Goal: Task Accomplishment & Management: Use online tool/utility

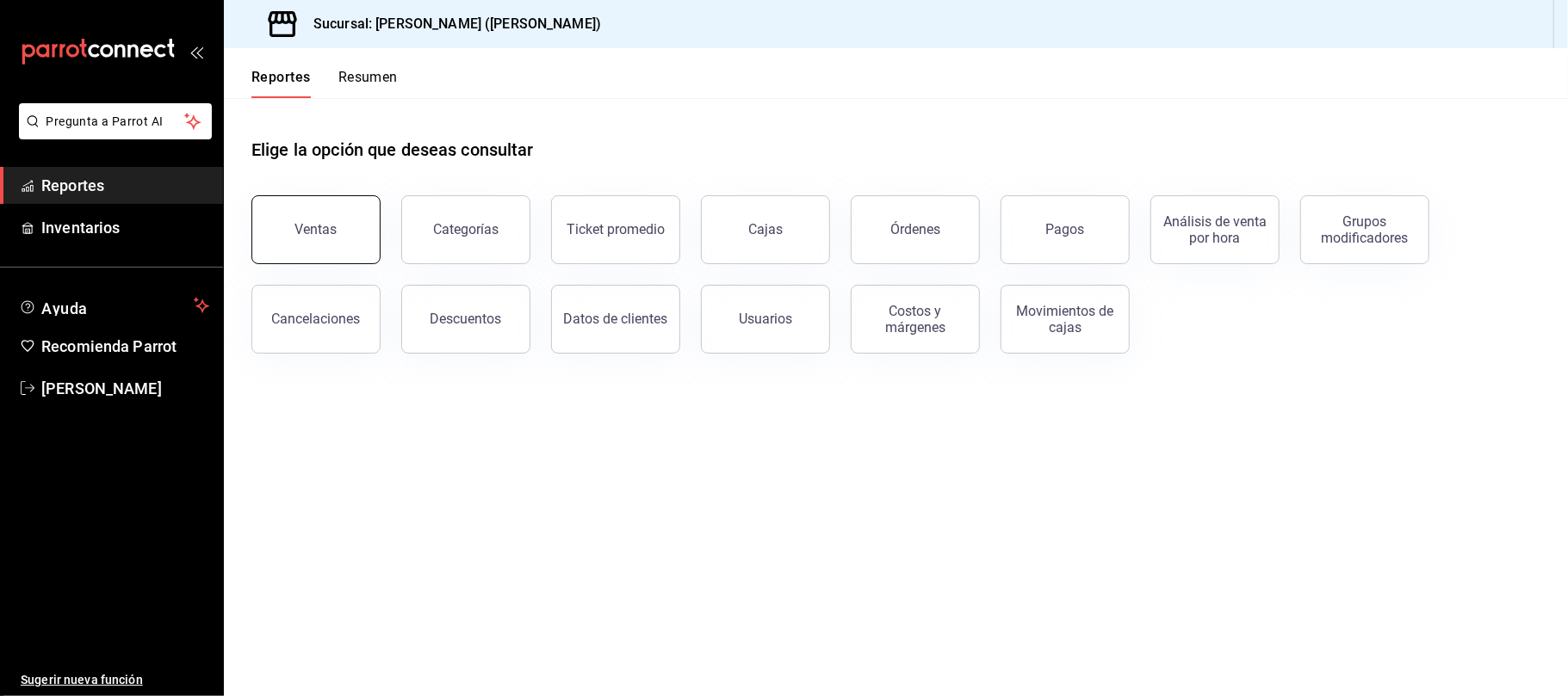
click at [375, 236] on div "Ventas" at bounding box center [306, 219] width 150 height 89
click at [355, 236] on button "Ventas" at bounding box center [316, 230] width 129 height 69
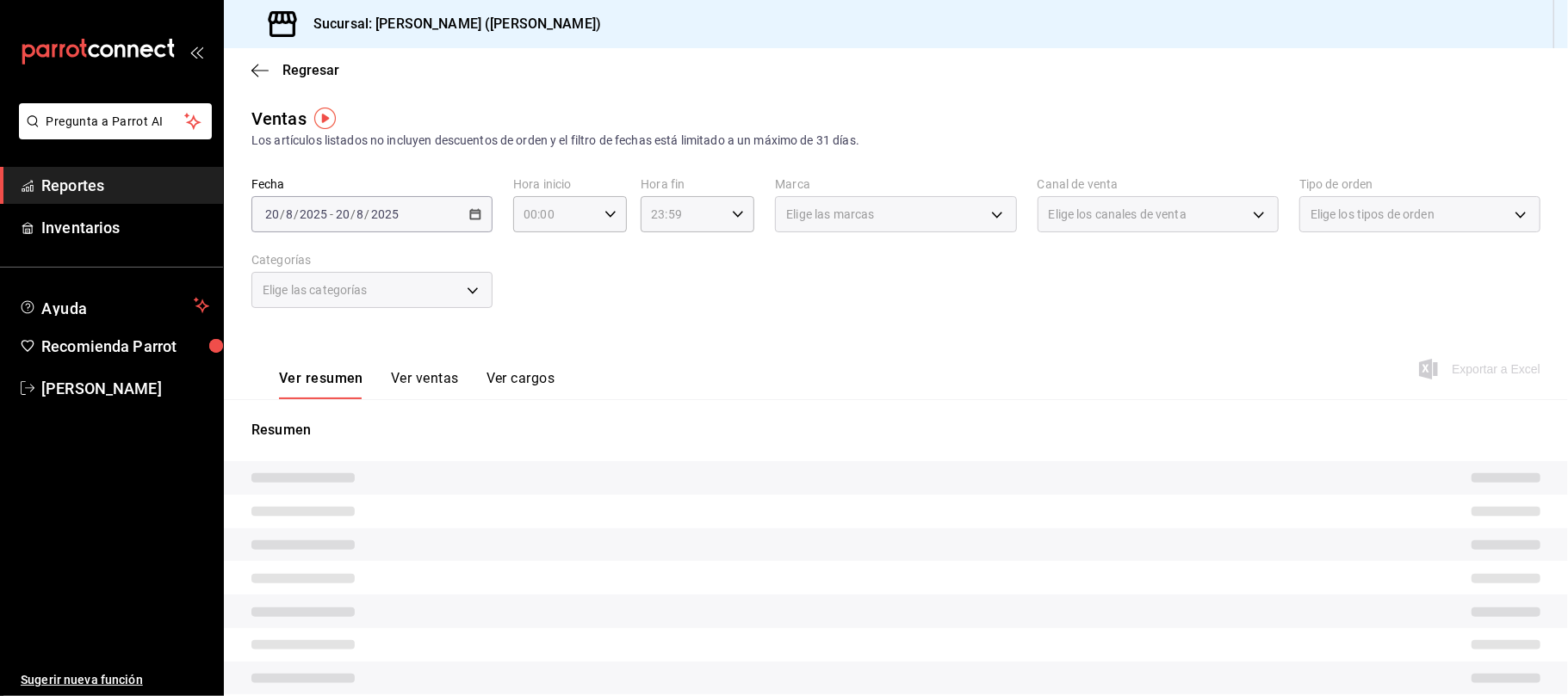
click at [1110, 215] on span "Elige los canales de venta" at bounding box center [1118, 214] width 137 height 17
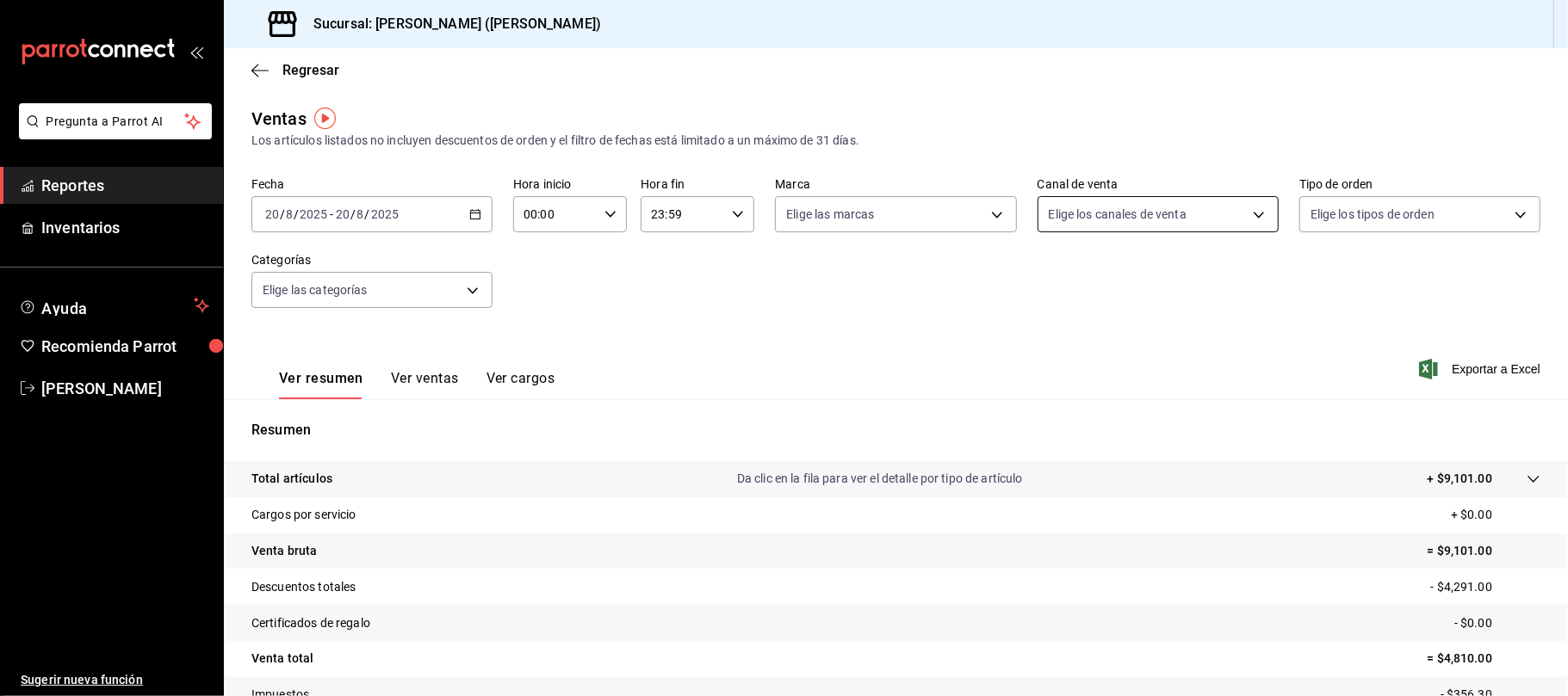
click at [1110, 215] on body "Pregunta a Parrot AI Reportes Inventarios Ayuda Recomienda Parrot [PERSON_NAME]…" at bounding box center [784, 348] width 1568 height 696
click at [1145, 362] on li "Uber Eats" at bounding box center [1146, 377] width 236 height 39
type input "UBER_EATS"
checkbox input "true"
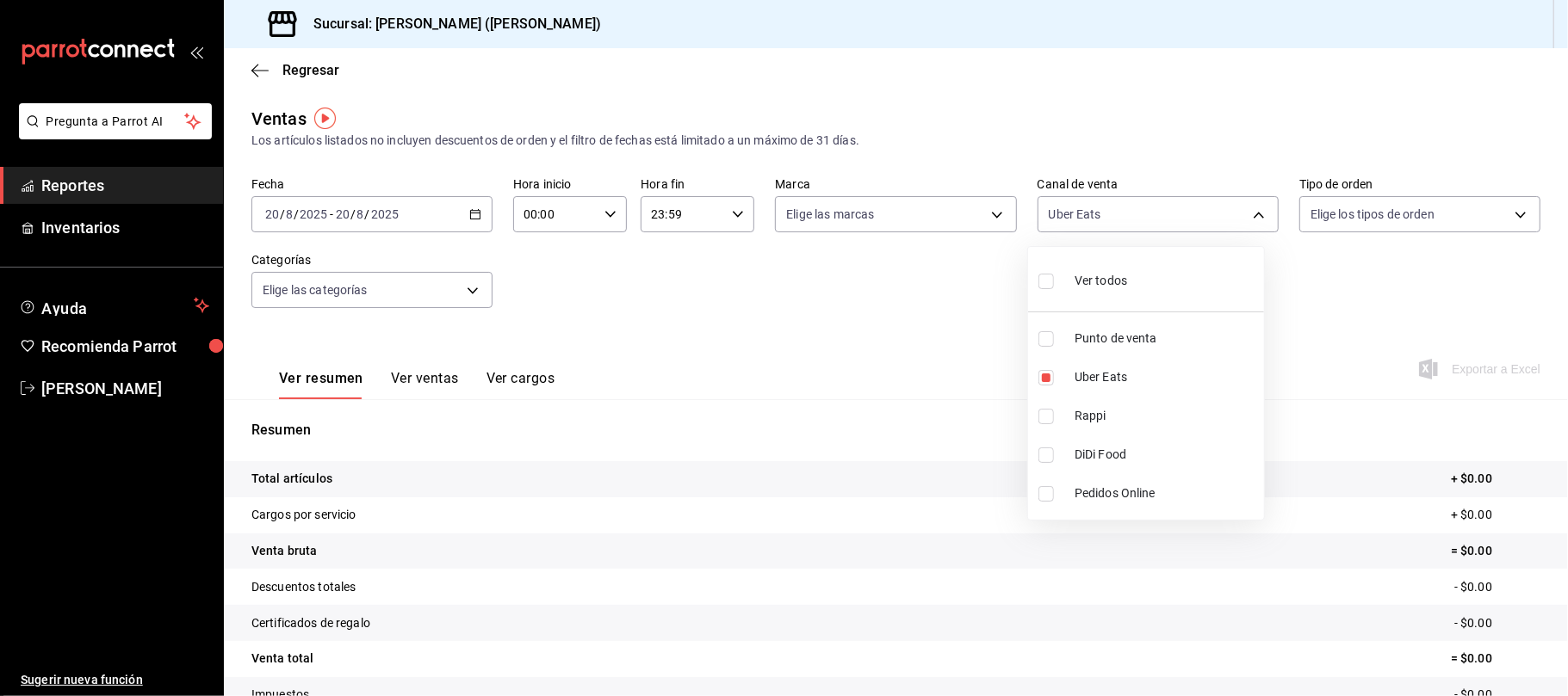
click at [1148, 419] on span "Rappi" at bounding box center [1166, 416] width 183 height 18
type input "UBER_EATS,RAPPI"
checkbox input "true"
click at [1133, 459] on span "DiDi Food" at bounding box center [1166, 455] width 183 height 18
type input "UBER_EATS,RAPPI,DIDI_FOOD"
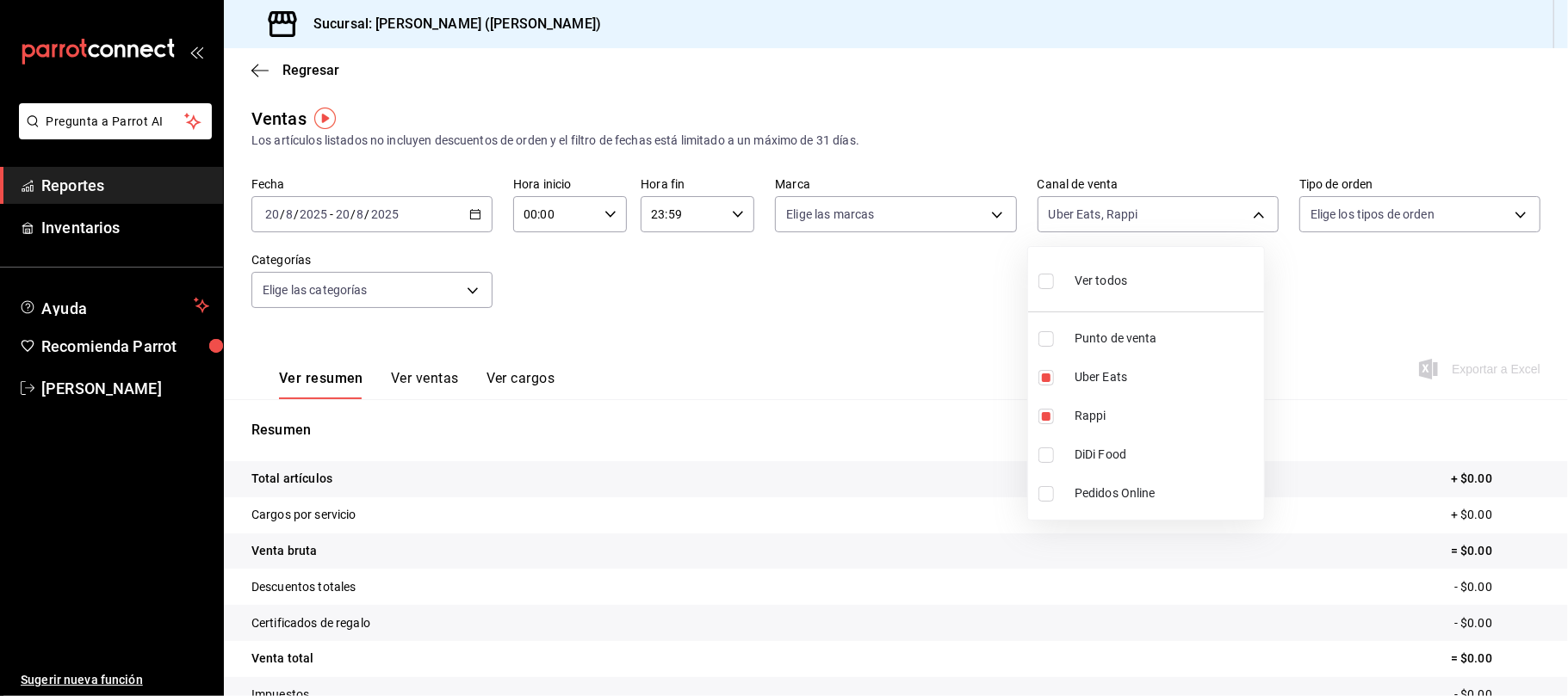
checkbox input "true"
click at [408, 342] on div at bounding box center [784, 348] width 1568 height 696
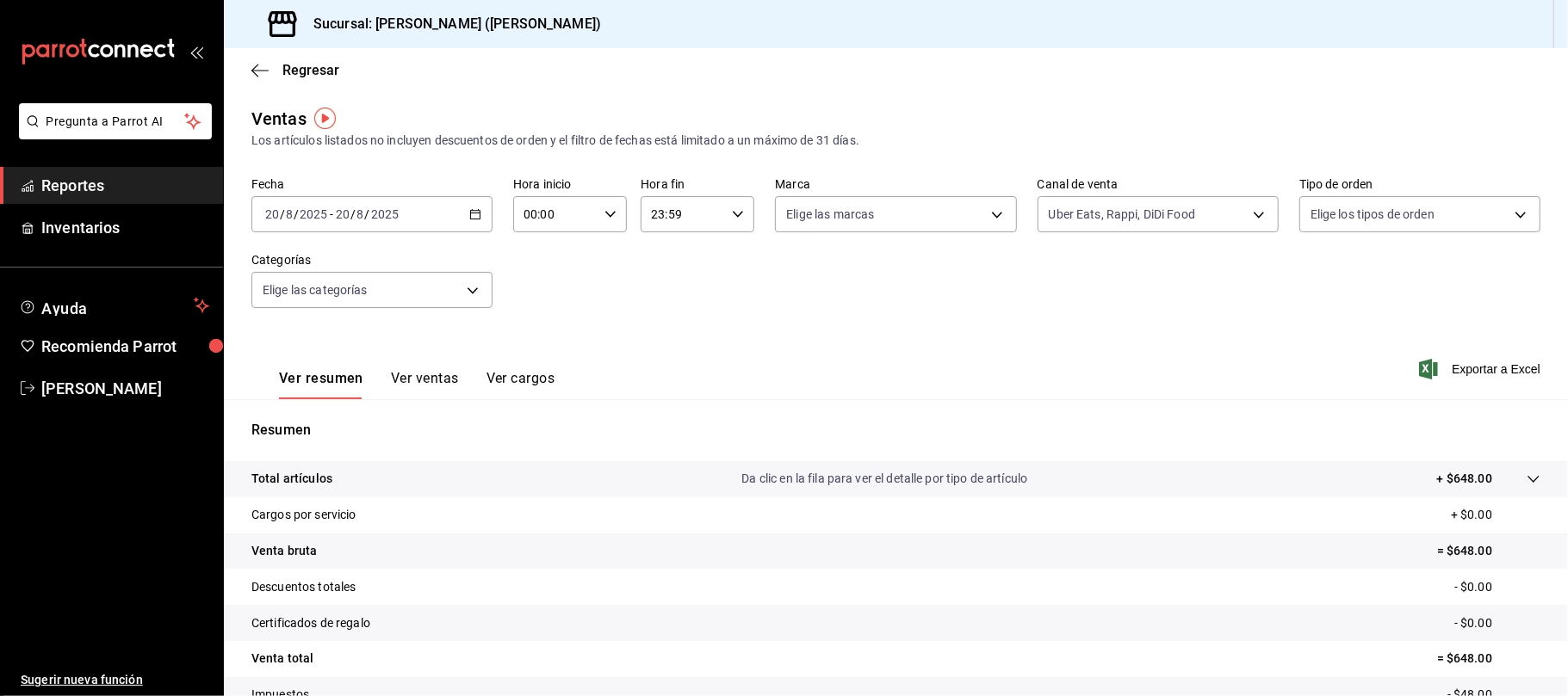
click at [419, 389] on button "Ver ventas" at bounding box center [424, 384] width 68 height 29
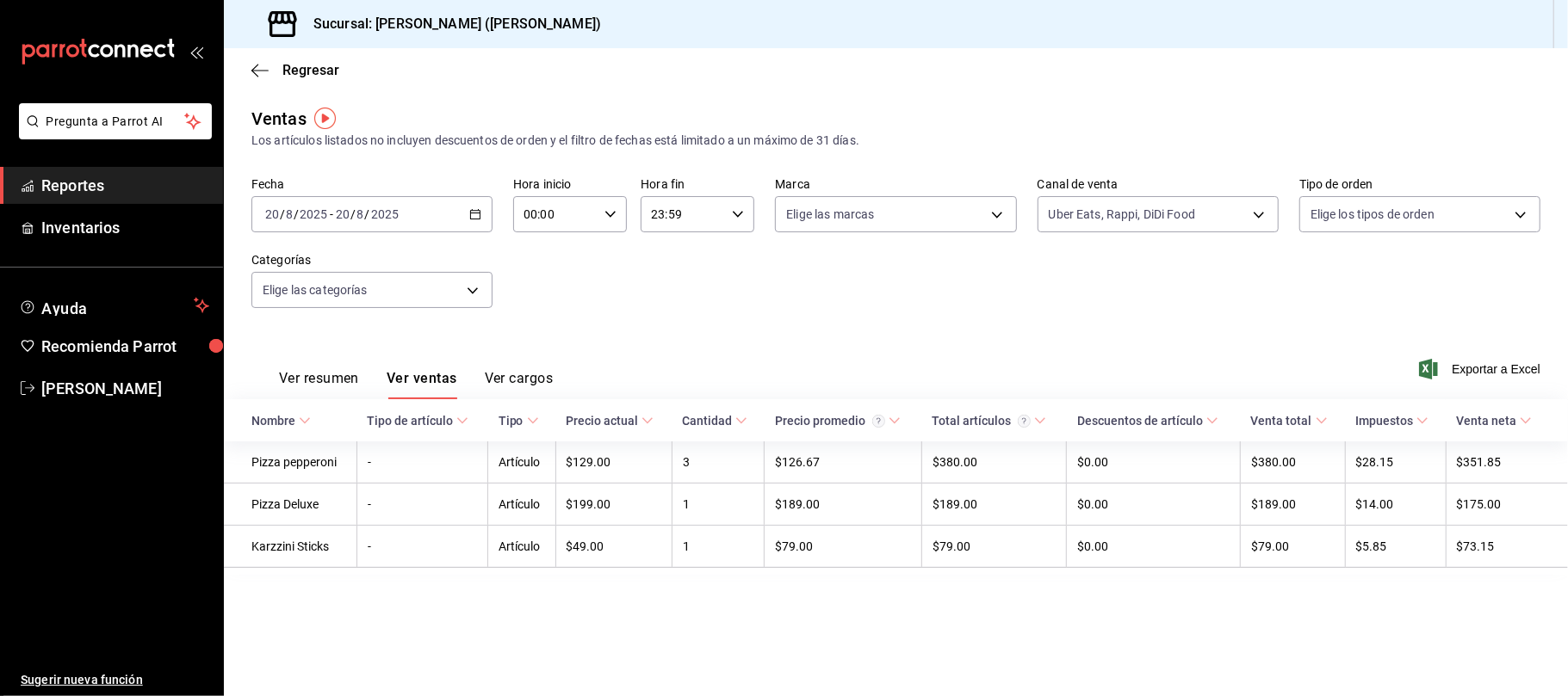
click at [332, 381] on button "Ver resumen" at bounding box center [318, 384] width 80 height 29
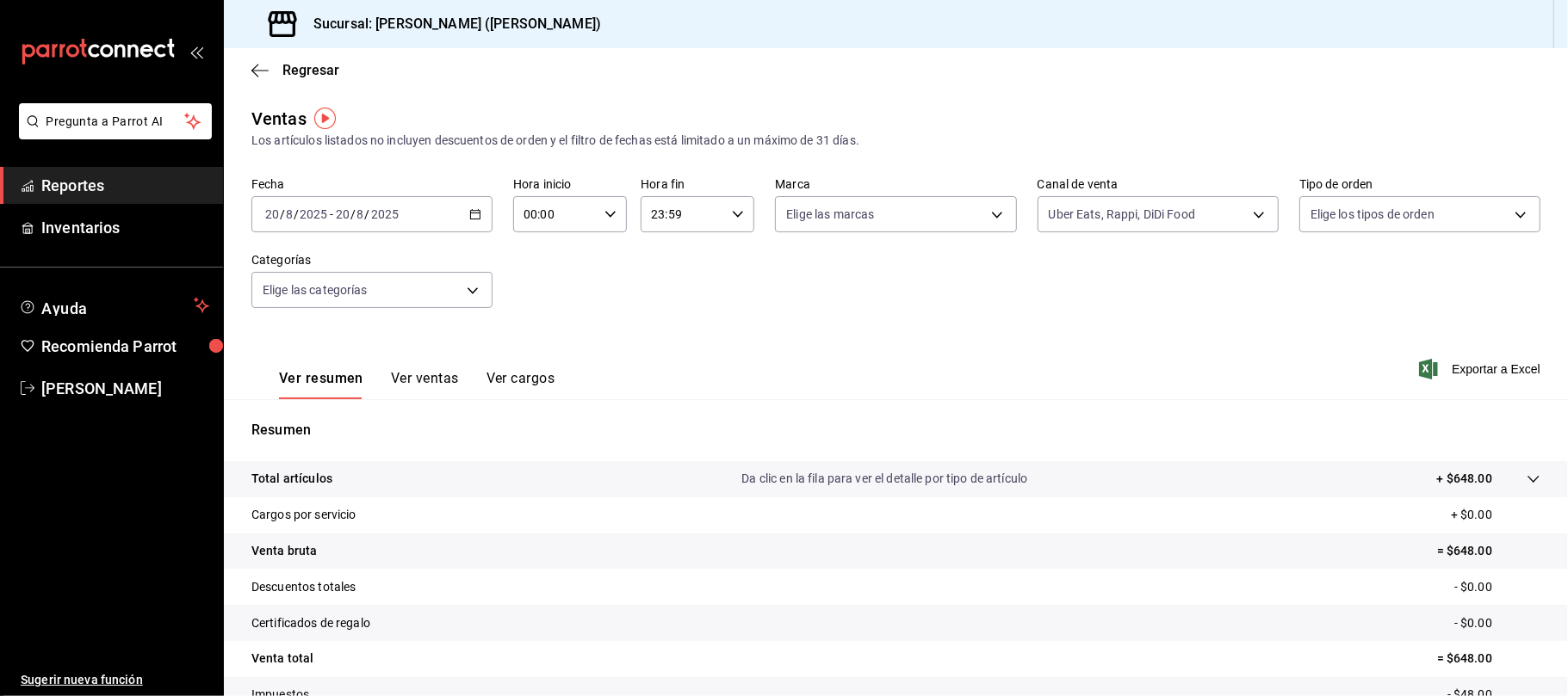
click at [391, 375] on button "Ver ventas" at bounding box center [424, 384] width 68 height 29
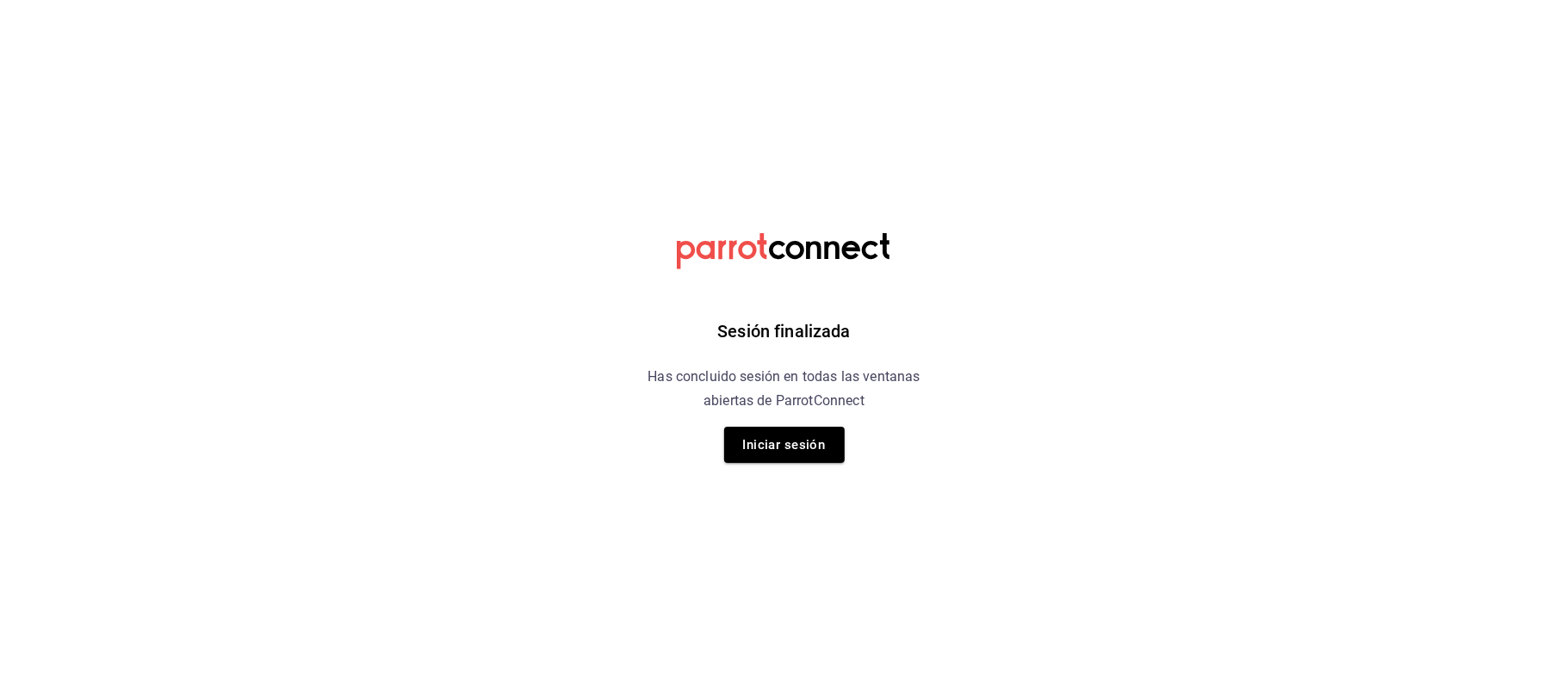
click at [739, 439] on button "Iniciar sesión" at bounding box center [784, 445] width 120 height 36
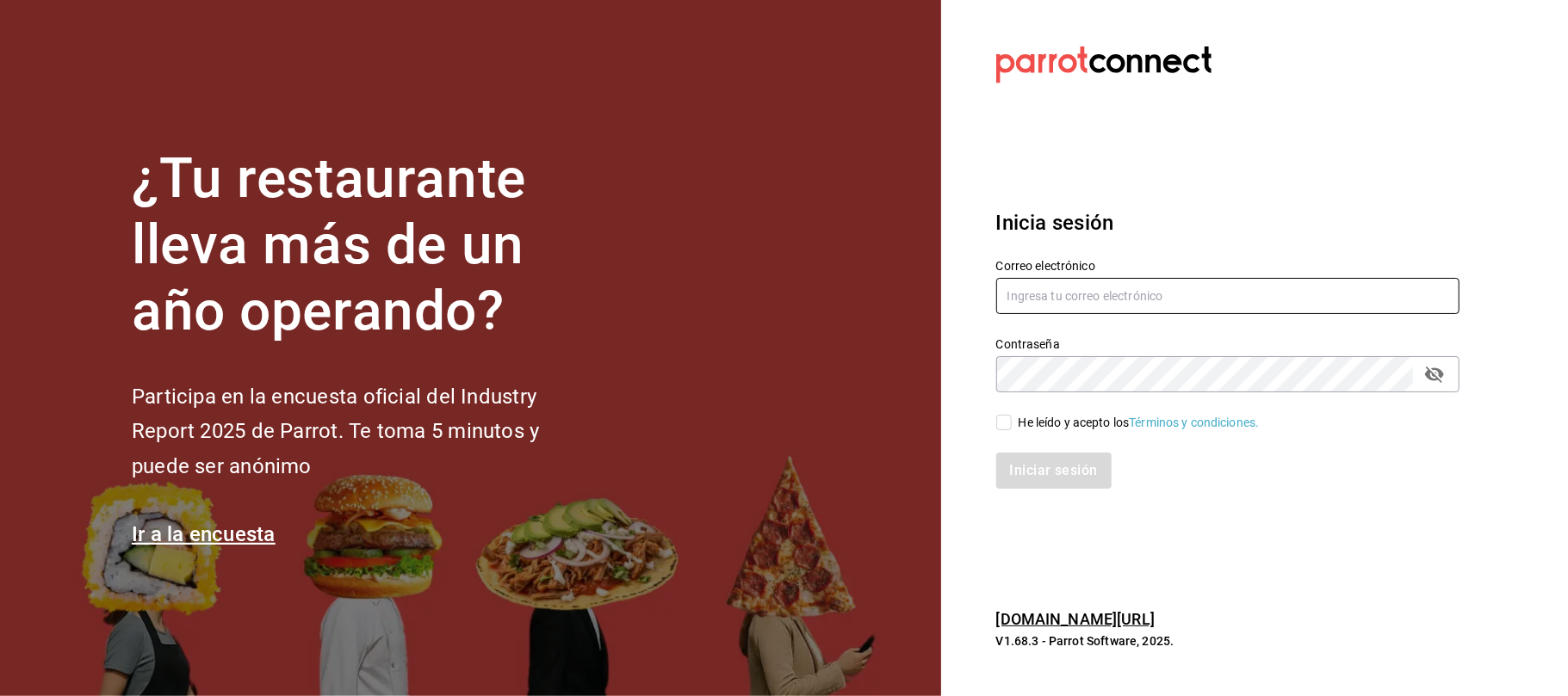
type input "[EMAIL_ADDRESS][DOMAIN_NAME]"
click at [999, 424] on input "He leído y acepto los Términos y condiciones." at bounding box center [1003, 422] width 15 height 15
checkbox input "true"
click at [1015, 469] on button "Iniciar sesión" at bounding box center [1053, 471] width 117 height 36
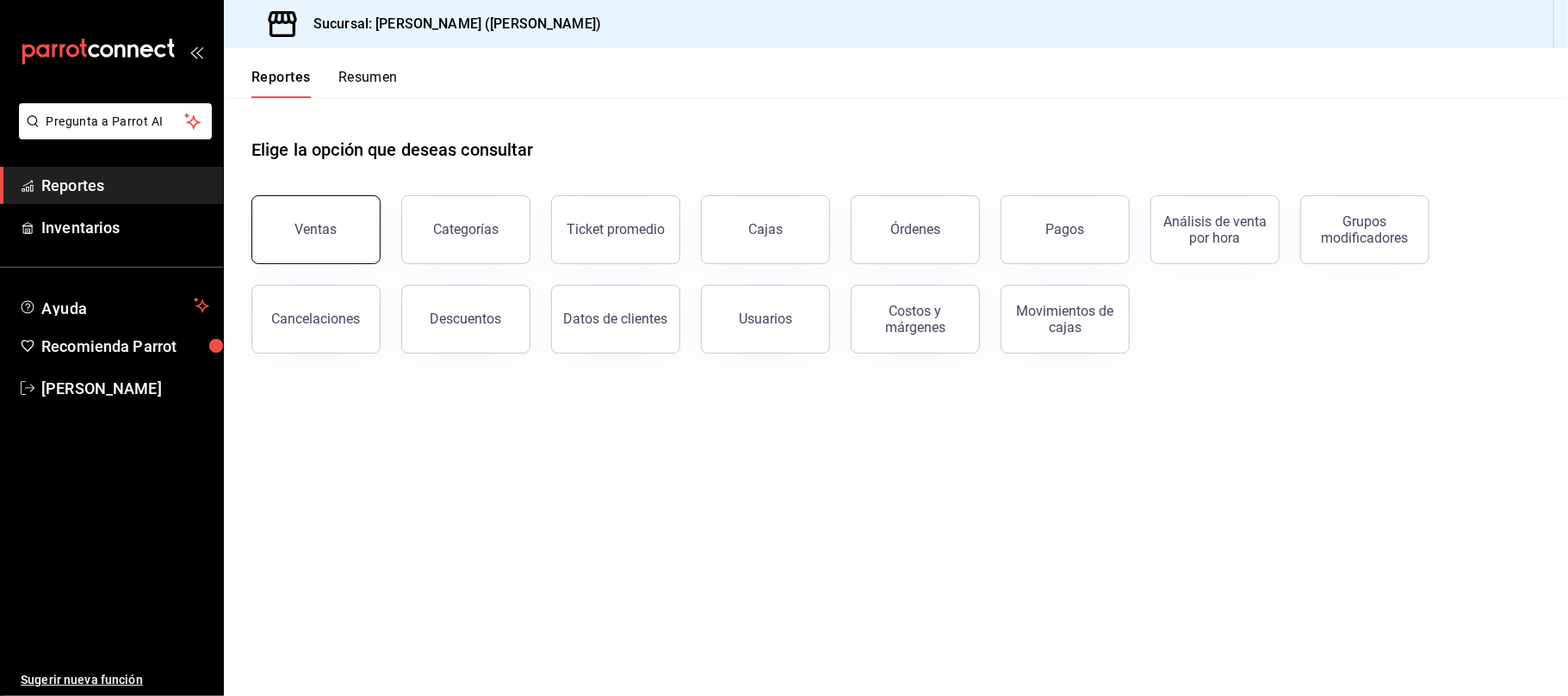
click at [346, 251] on button "Ventas" at bounding box center [316, 230] width 129 height 69
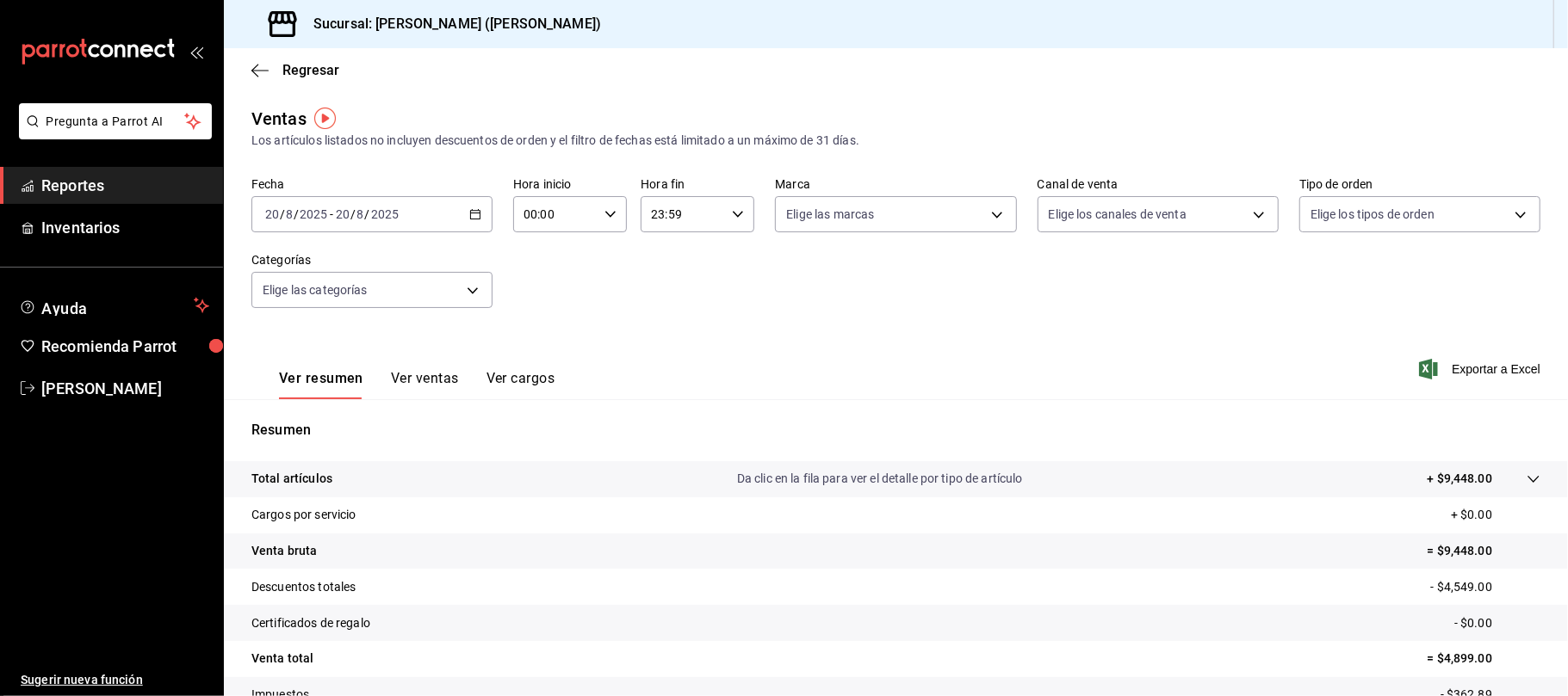
click at [413, 392] on button "Ver ventas" at bounding box center [424, 384] width 68 height 29
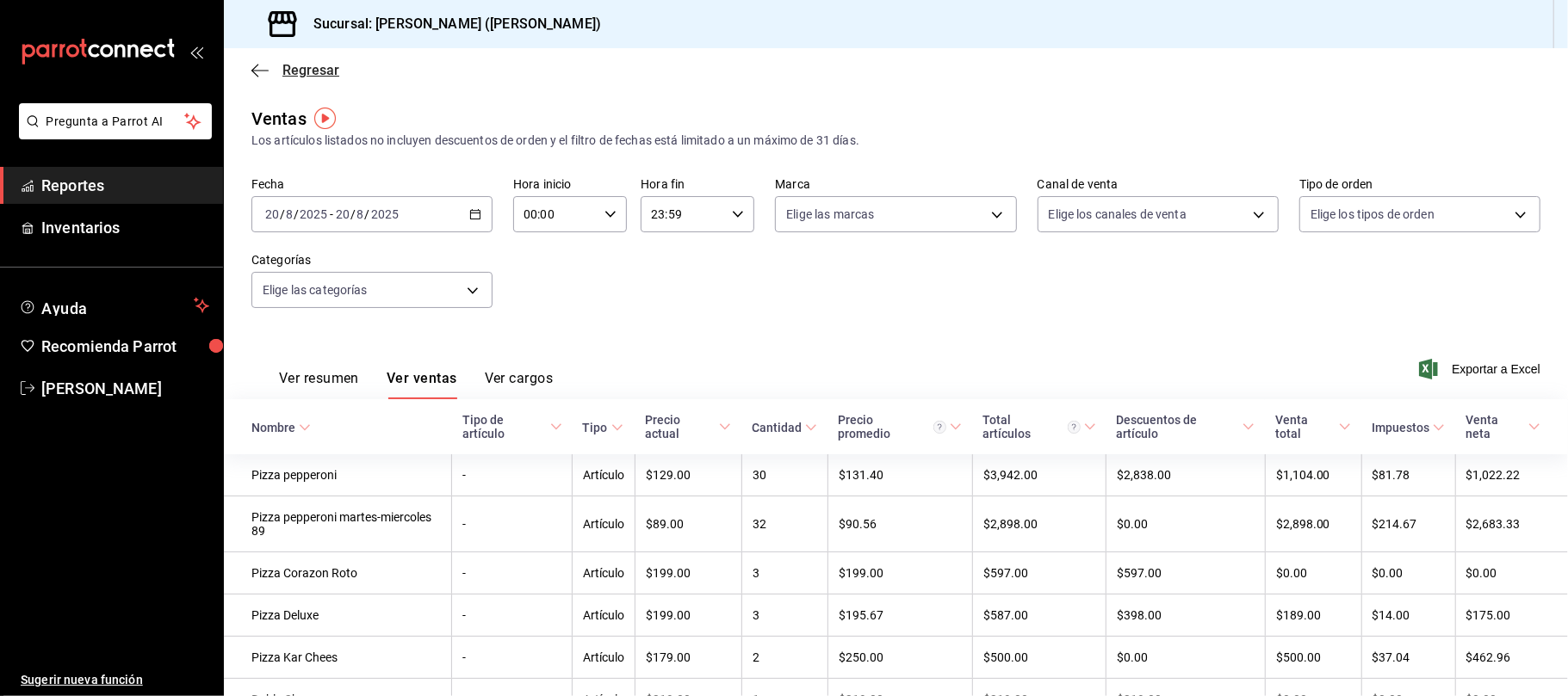
click at [320, 76] on span "Regresar" at bounding box center [310, 71] width 57 height 16
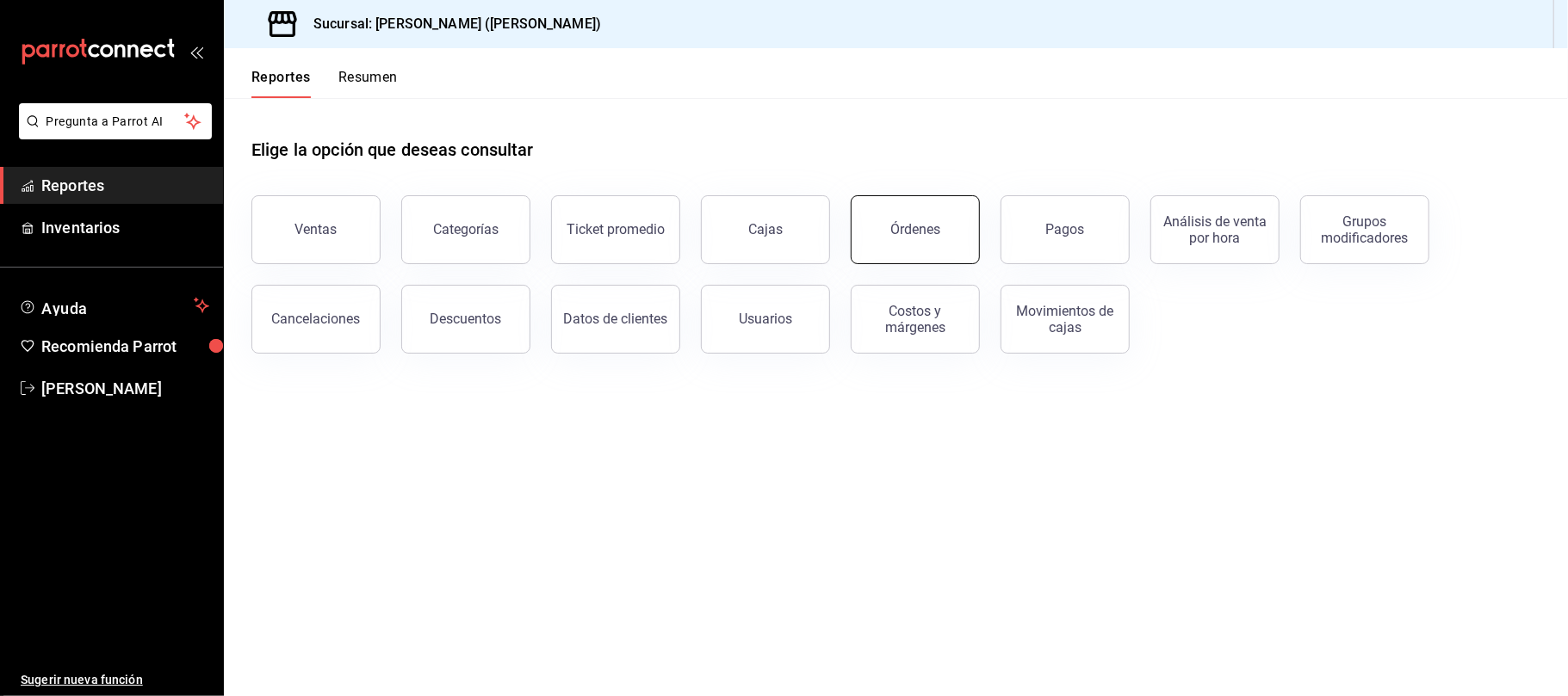
click at [927, 224] on div "Órdenes" at bounding box center [914, 230] width 50 height 16
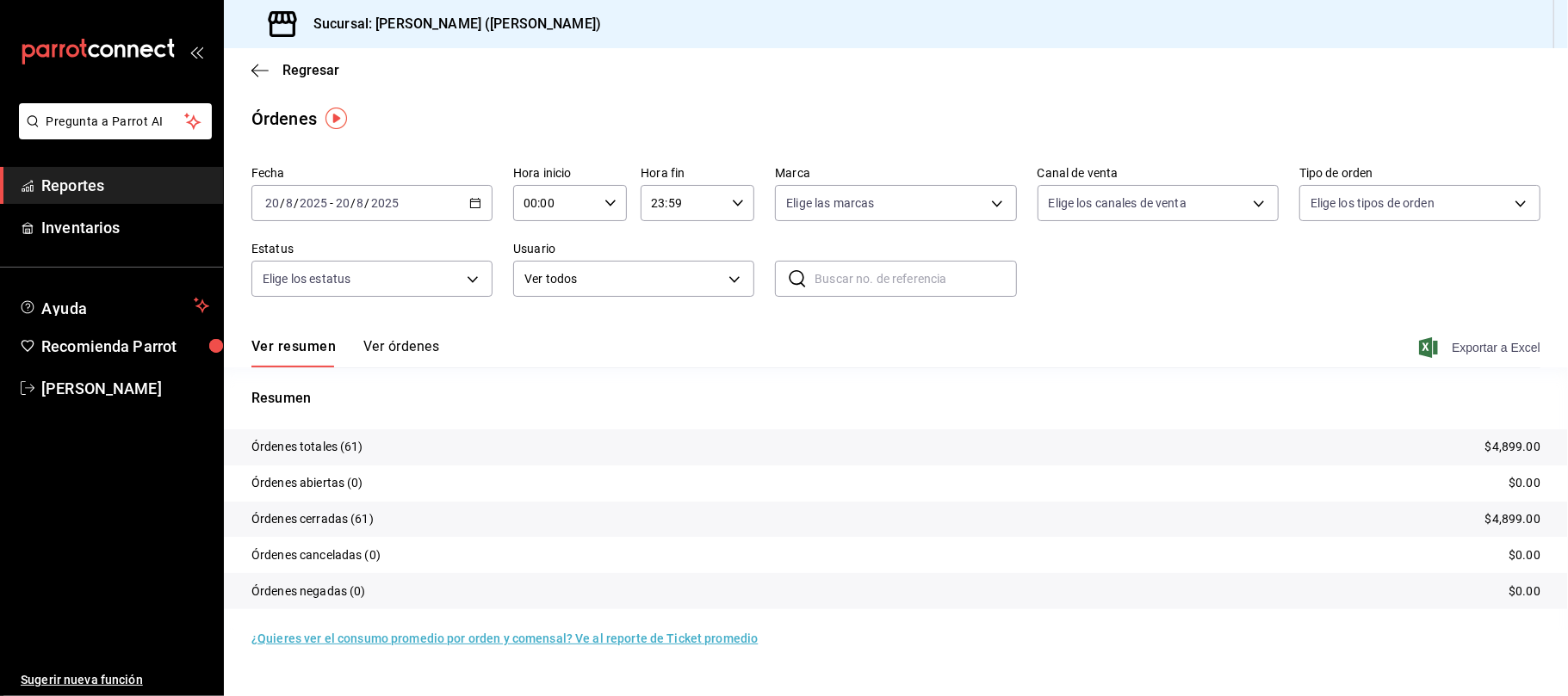
click at [1497, 346] on span "Exportar a Excel" at bounding box center [1481, 347] width 118 height 21
click at [317, 73] on span "Regresar" at bounding box center [310, 71] width 57 height 16
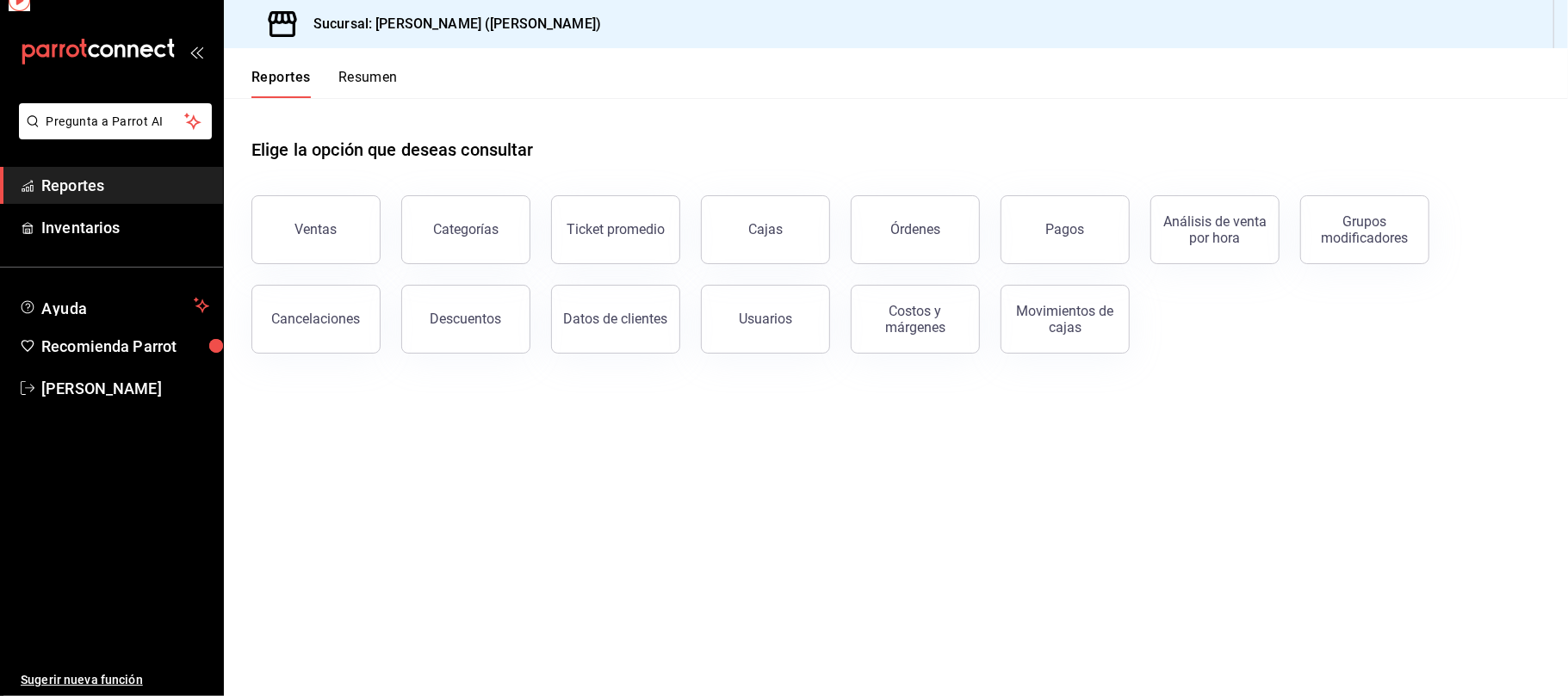
click at [283, 268] on div "Cancelaciones" at bounding box center [306, 308] width 150 height 89
click at [324, 221] on button "Ventas" at bounding box center [316, 230] width 129 height 69
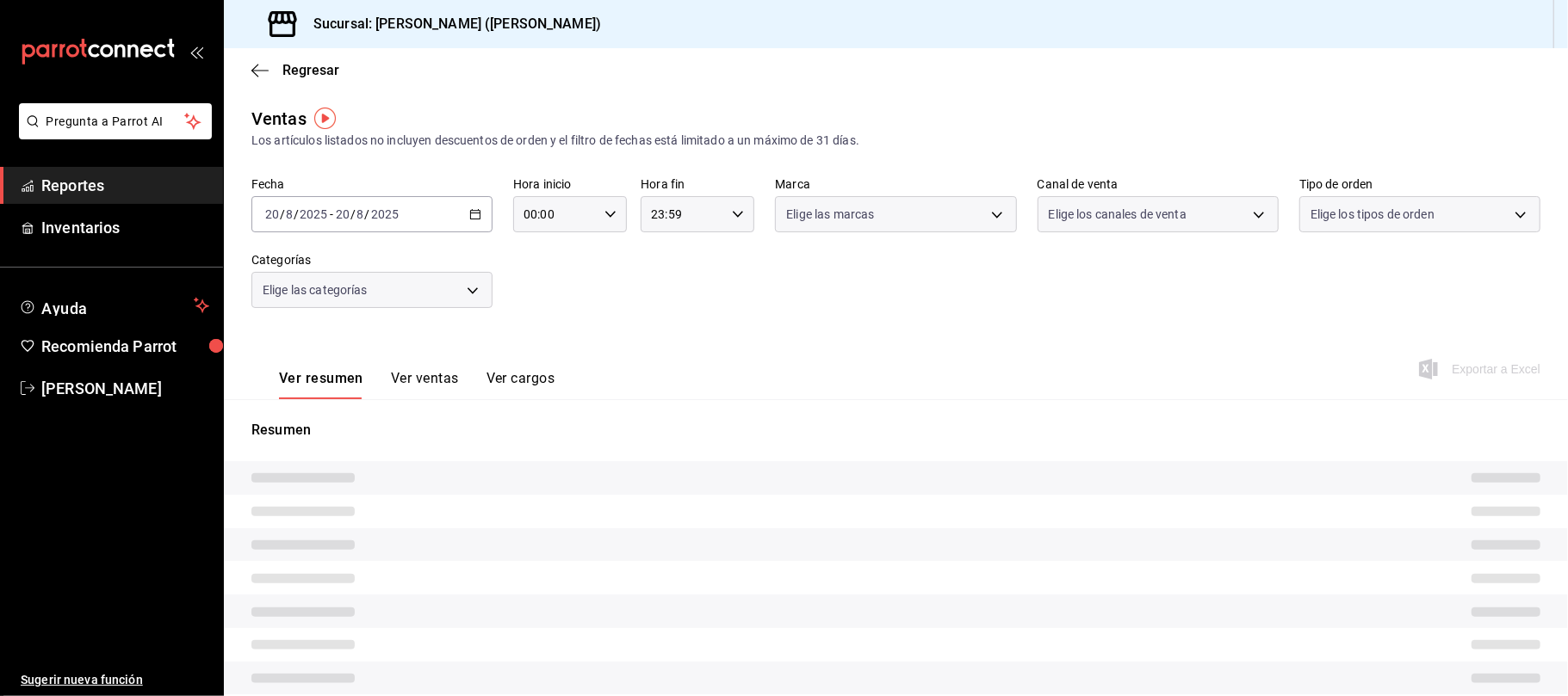
click at [1103, 218] on body "Pregunta a Parrot AI Reportes Inventarios Ayuda Recomienda Parrot Catalina Eliz…" at bounding box center [784, 348] width 1568 height 696
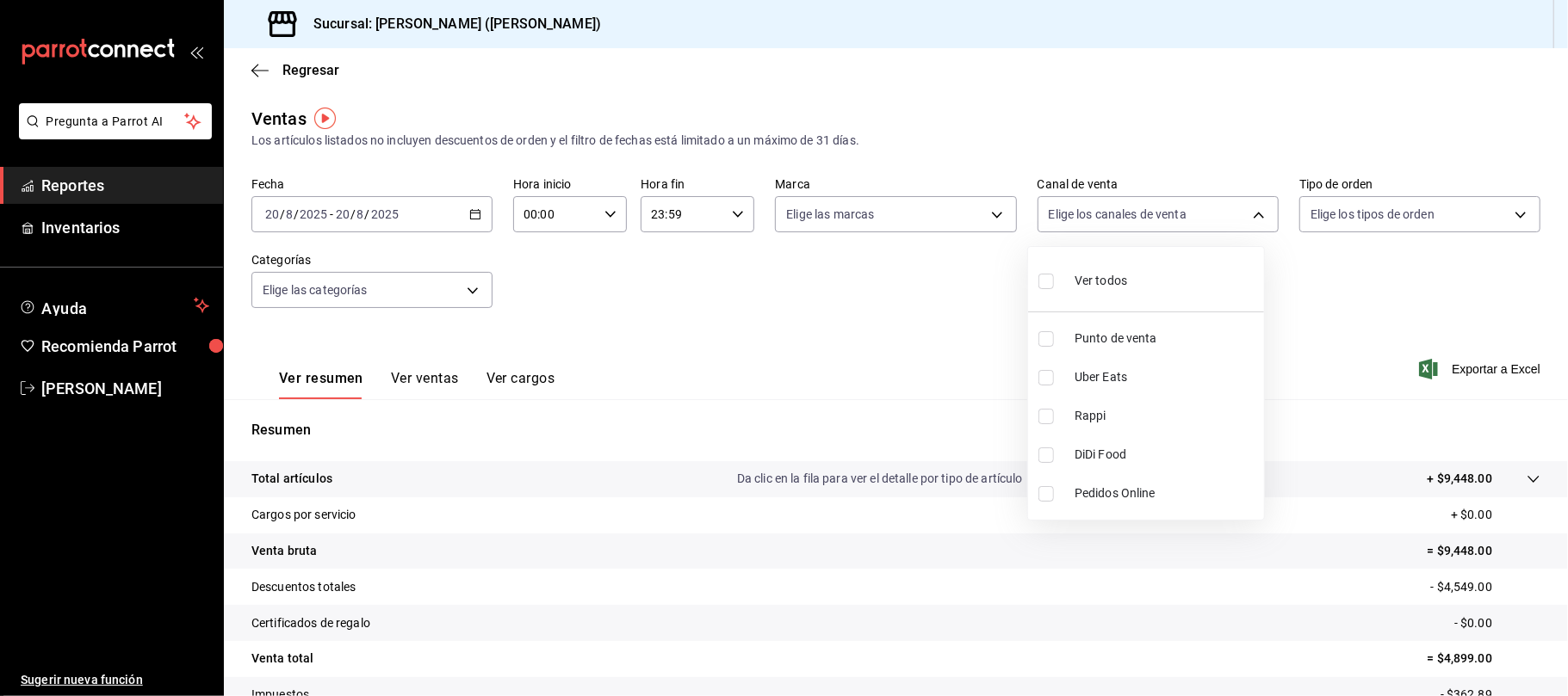
click at [1133, 410] on span "Rappi" at bounding box center [1166, 416] width 183 height 18
type input "RAPPI"
checkbox input "true"
click at [1114, 465] on li "DiDi Food" at bounding box center [1146, 455] width 236 height 39
type input "RAPPI,DIDI_FOOD"
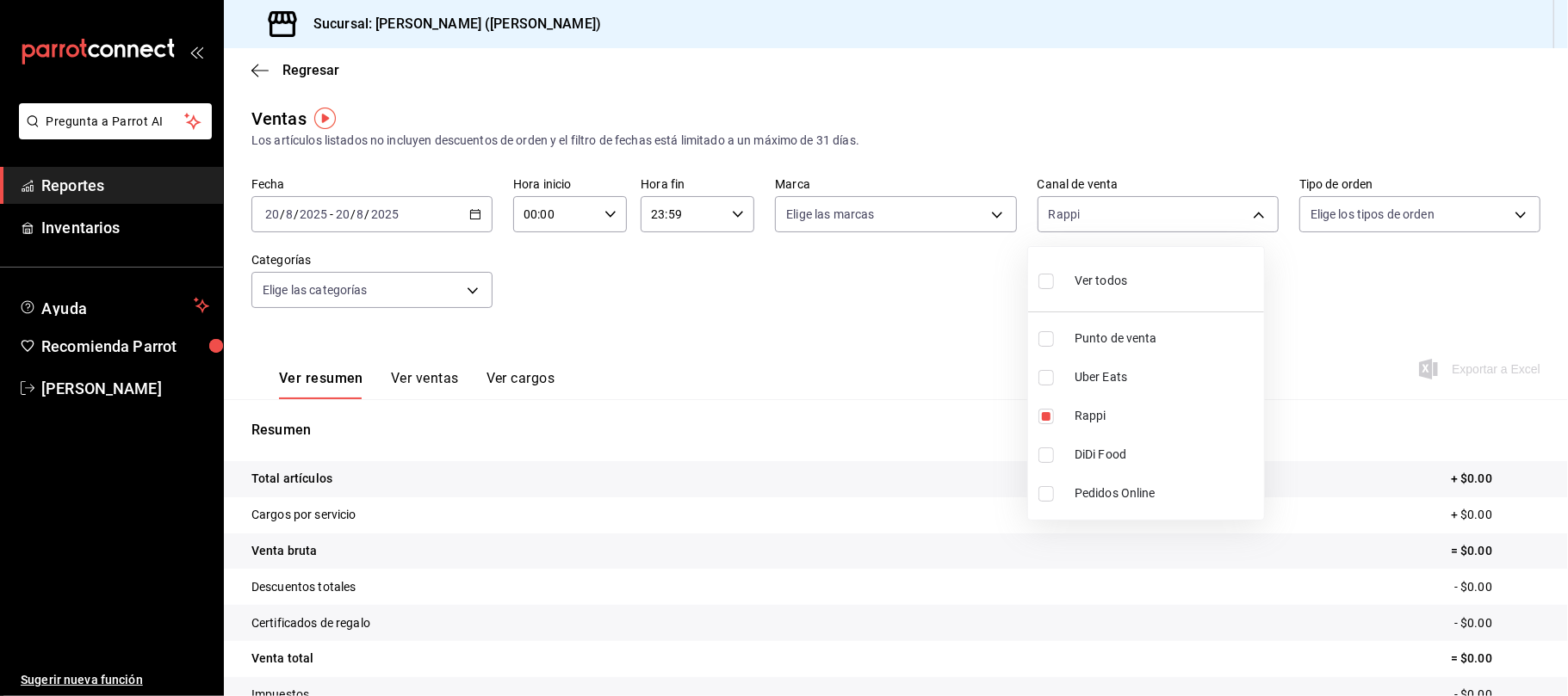
checkbox input "true"
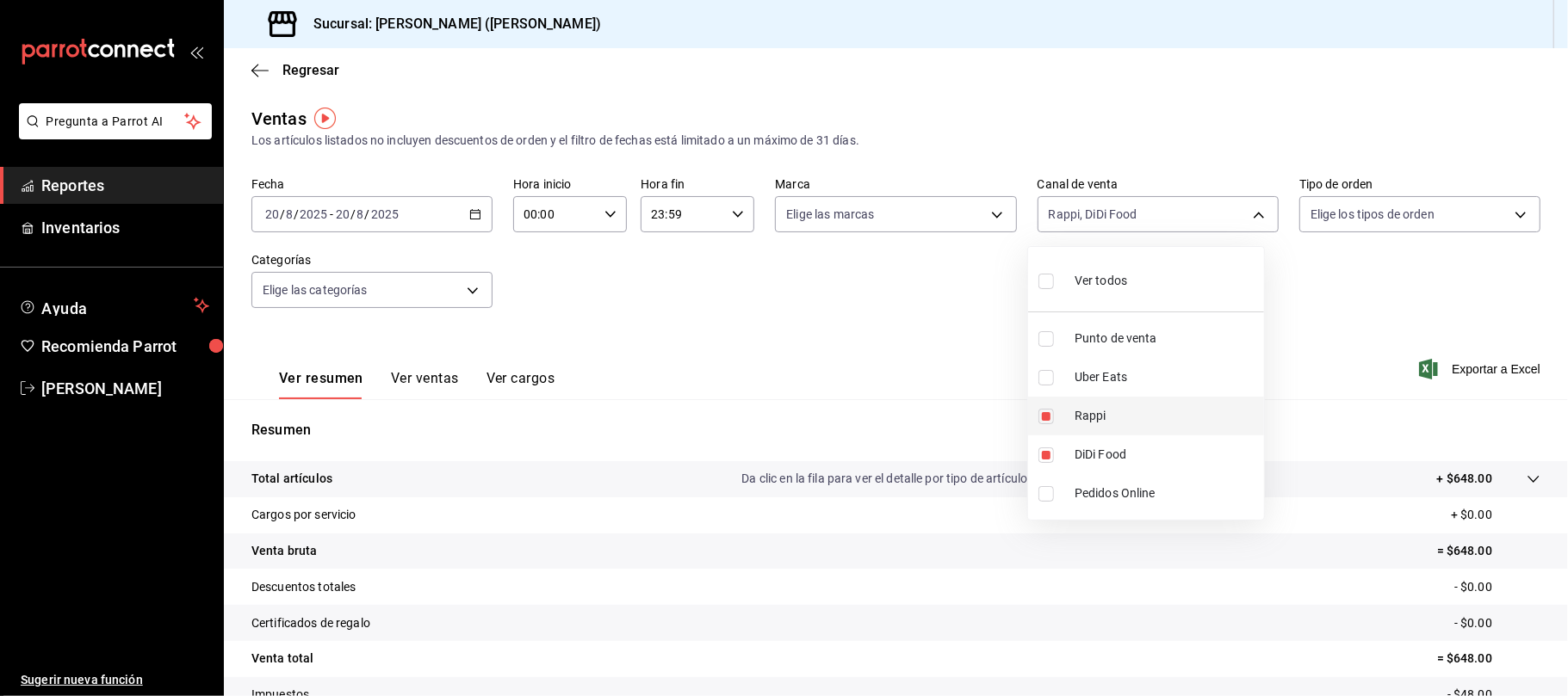
click at [1114, 430] on li "Rappi" at bounding box center [1146, 416] width 236 height 39
type input "DIDI_FOOD"
checkbox input "false"
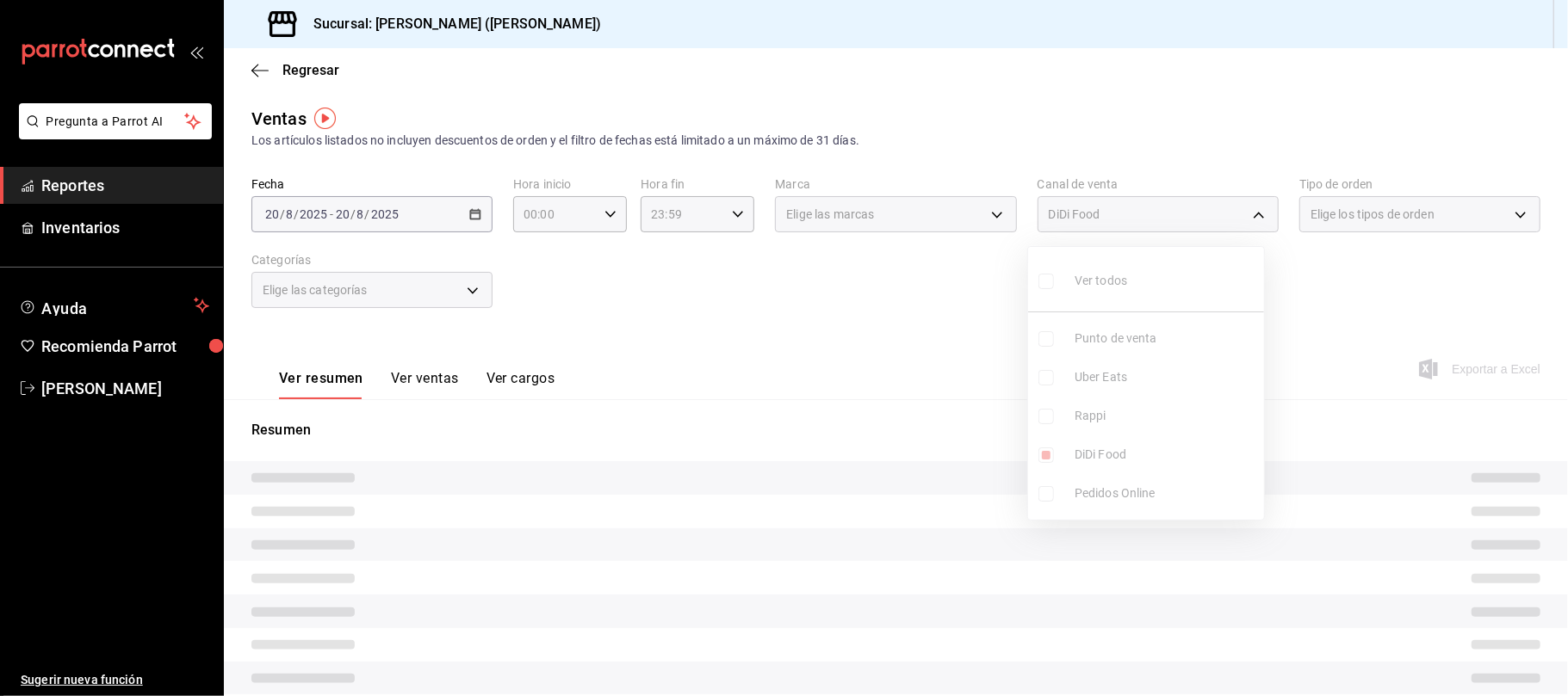
click at [1109, 452] on ul "Ver todos Punto de venta Uber Eats Rappi DiDi Food Pedidos Online" at bounding box center [1146, 383] width 236 height 273
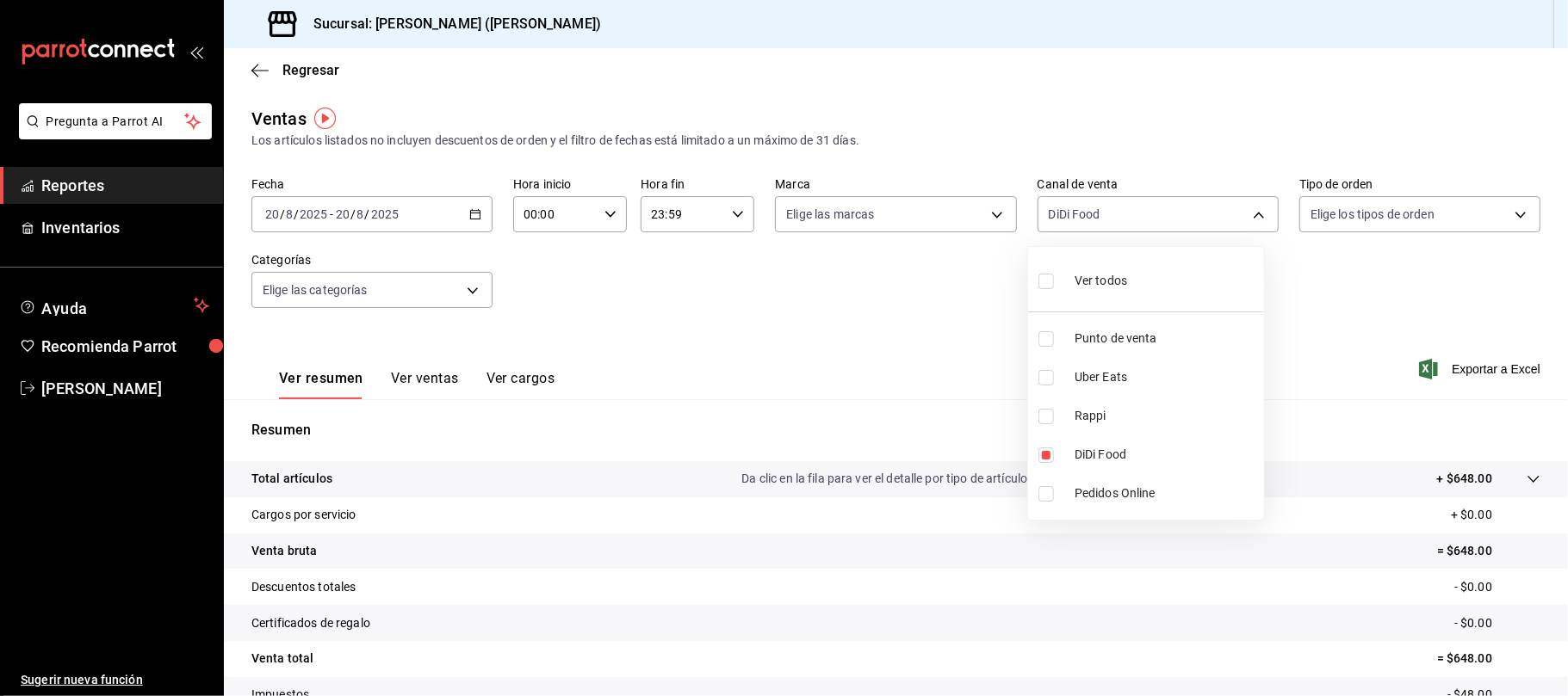
click at [1109, 452] on span "DiDi Food" at bounding box center [1166, 455] width 183 height 18
checkbox input "false"
drag, startPoint x: 1117, startPoint y: 349, endPoint x: 1044, endPoint y: 352, distance: 73.1
click at [1044, 352] on li "Punto de venta" at bounding box center [1146, 338] width 236 height 39
type input "PARROT"
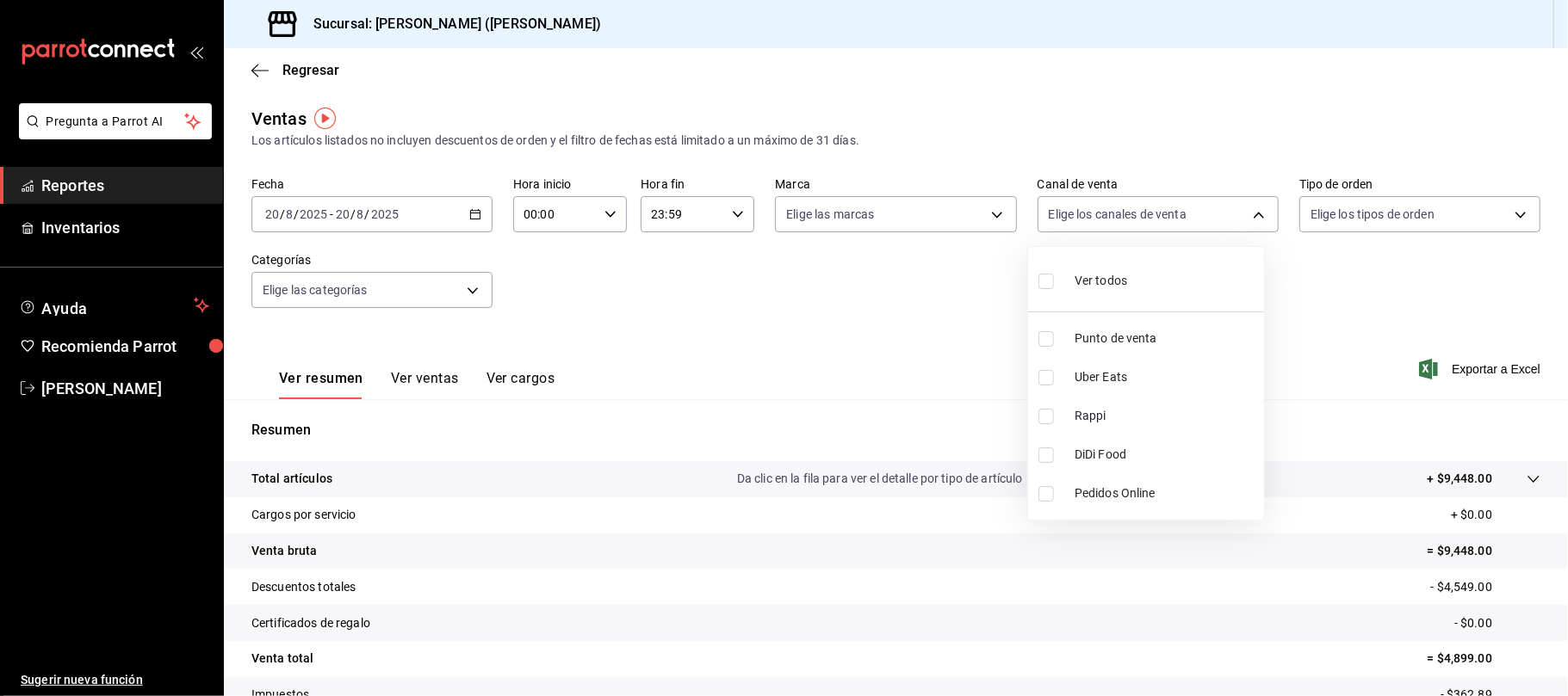
checkbox input "true"
click at [431, 376] on div at bounding box center [784, 348] width 1568 height 696
click at [431, 376] on button "Ver ventas" at bounding box center [424, 384] width 68 height 29
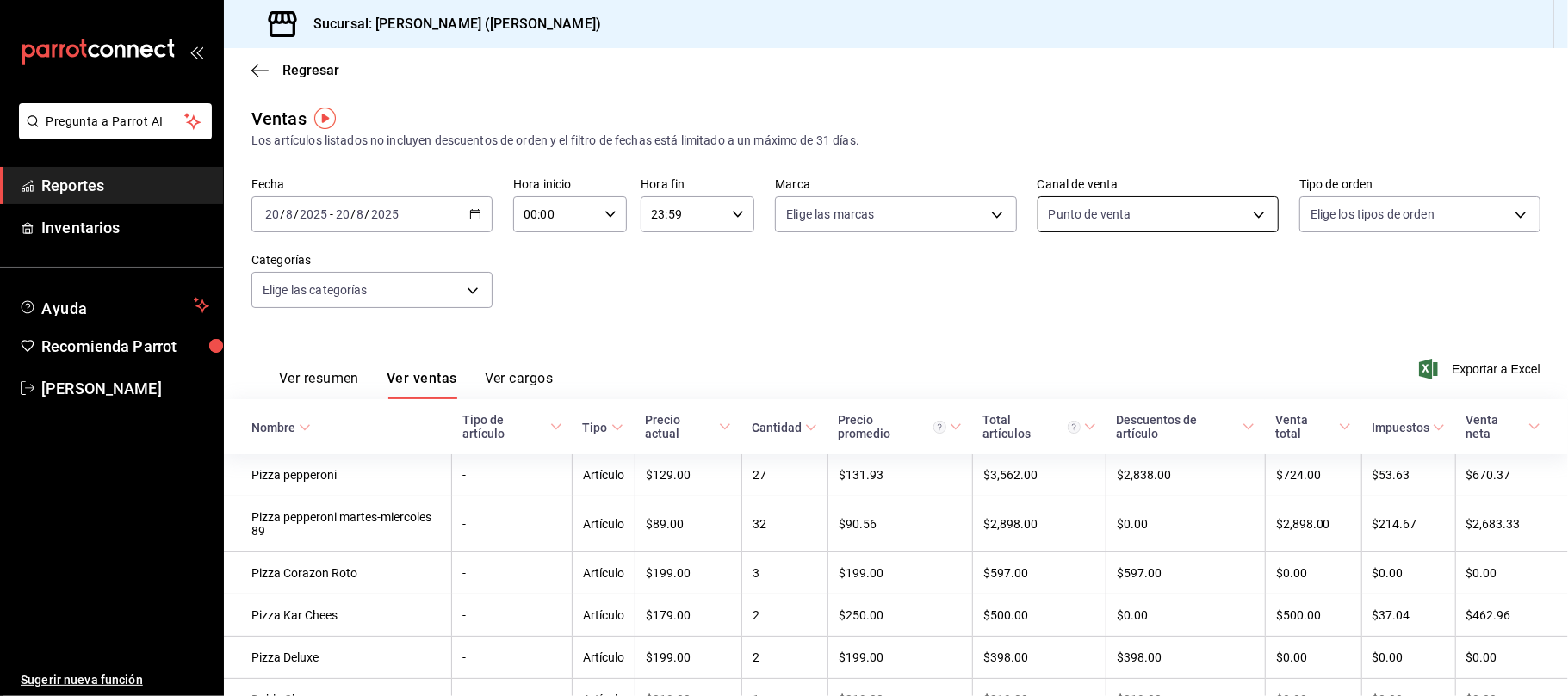
click at [1233, 207] on body "Pregunta a Parrot AI Reportes Inventarios Ayuda Recomienda Parrot Catalina Eliz…" at bounding box center [784, 348] width 1568 height 696
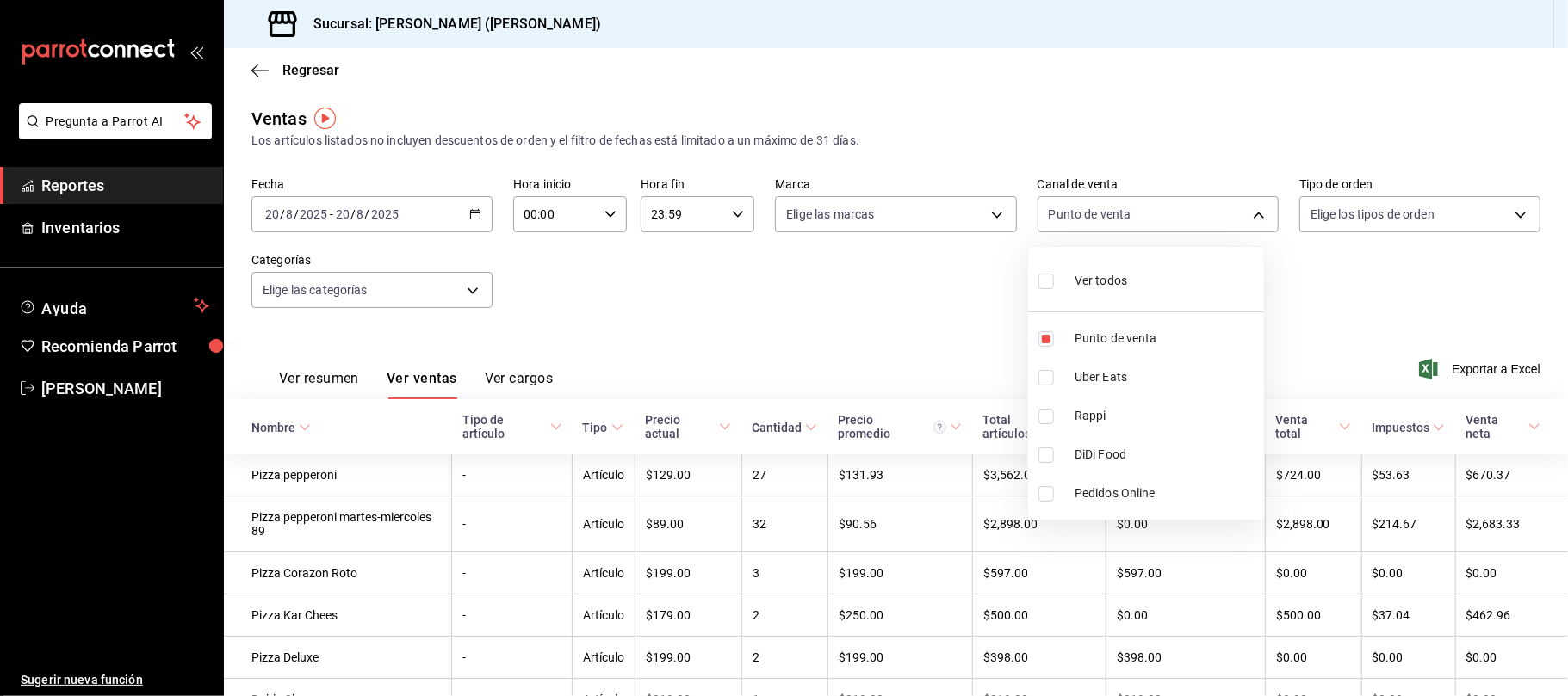
click at [966, 335] on div at bounding box center [784, 348] width 1568 height 696
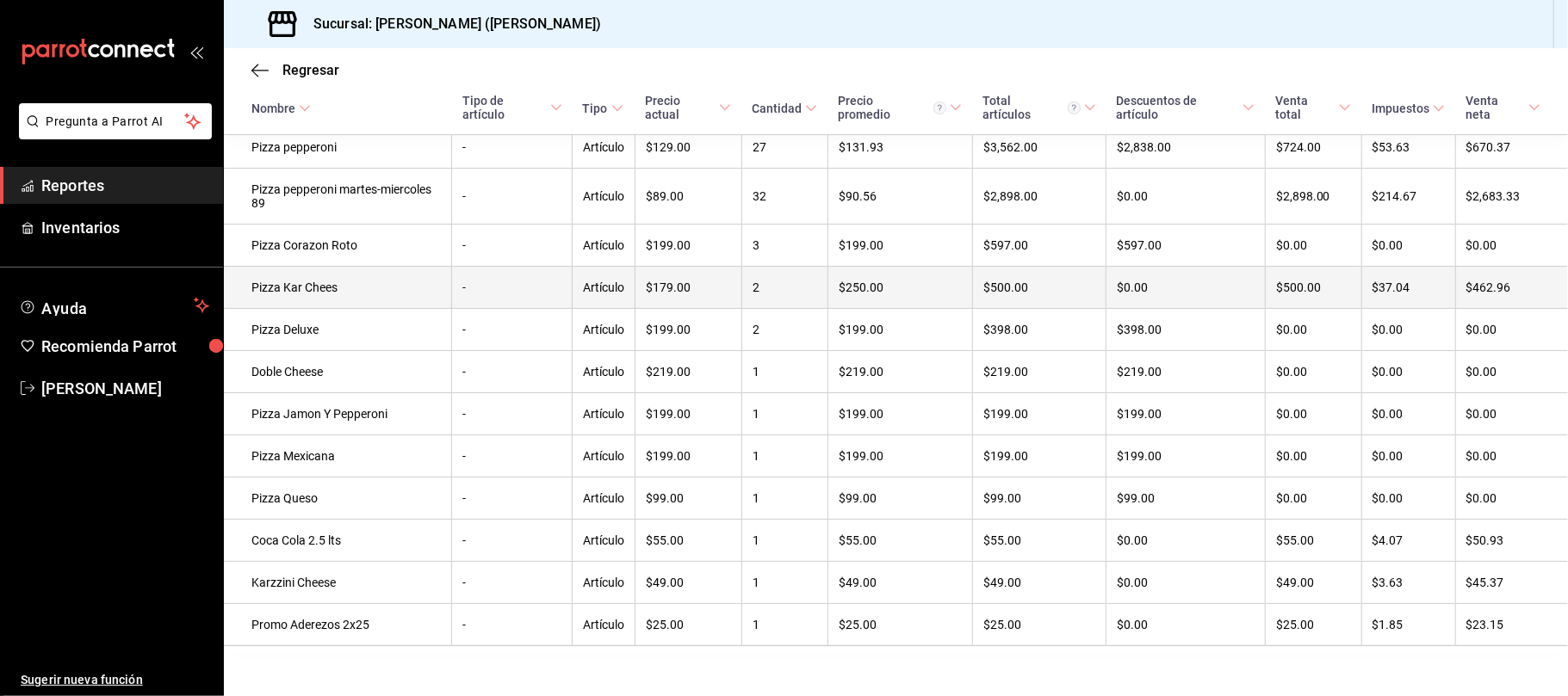
scroll to position [392, 0]
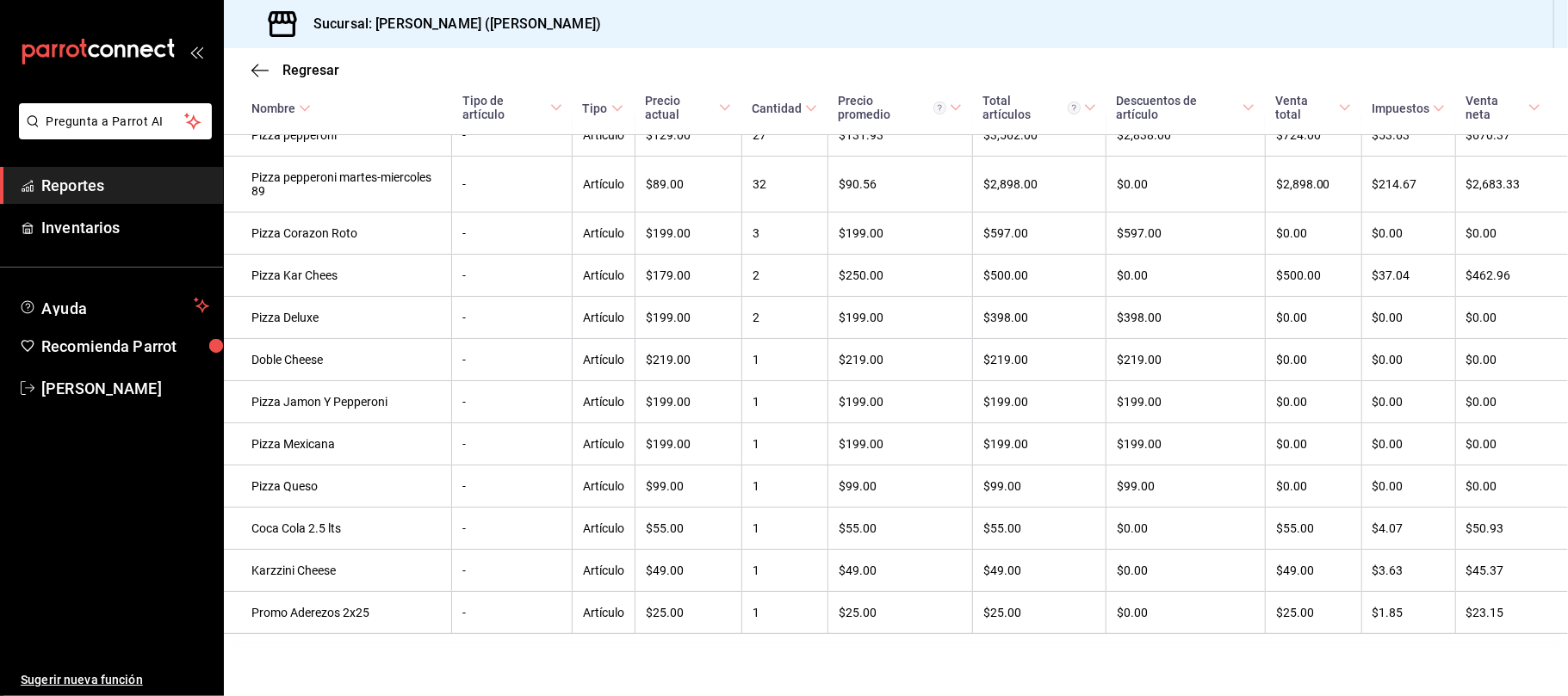
click at [307, 61] on div "Regresar" at bounding box center [896, 70] width 1344 height 44
drag, startPoint x: 307, startPoint y: 66, endPoint x: 290, endPoint y: 73, distance: 18.4
click at [290, 73] on span "Regresar" at bounding box center [310, 71] width 57 height 16
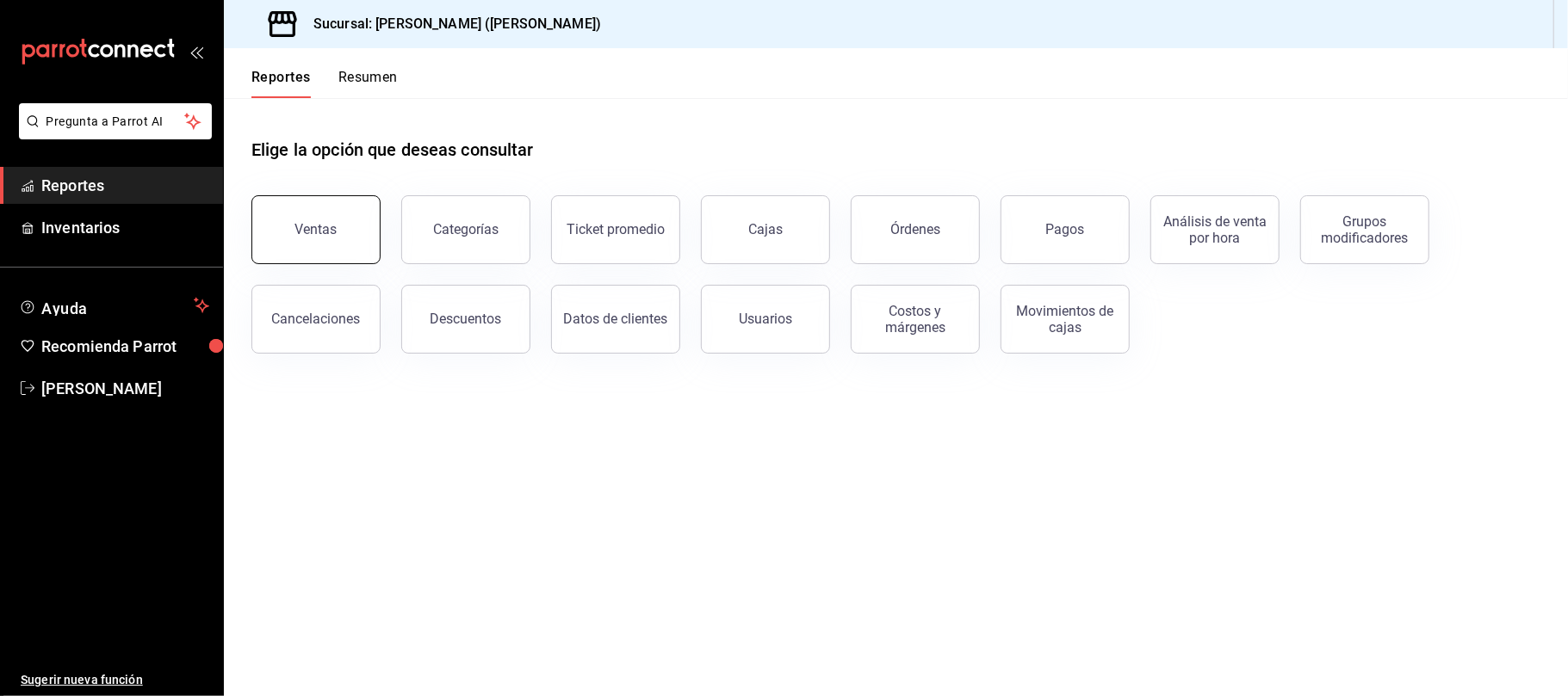
click at [317, 205] on button "Ventas" at bounding box center [316, 230] width 129 height 69
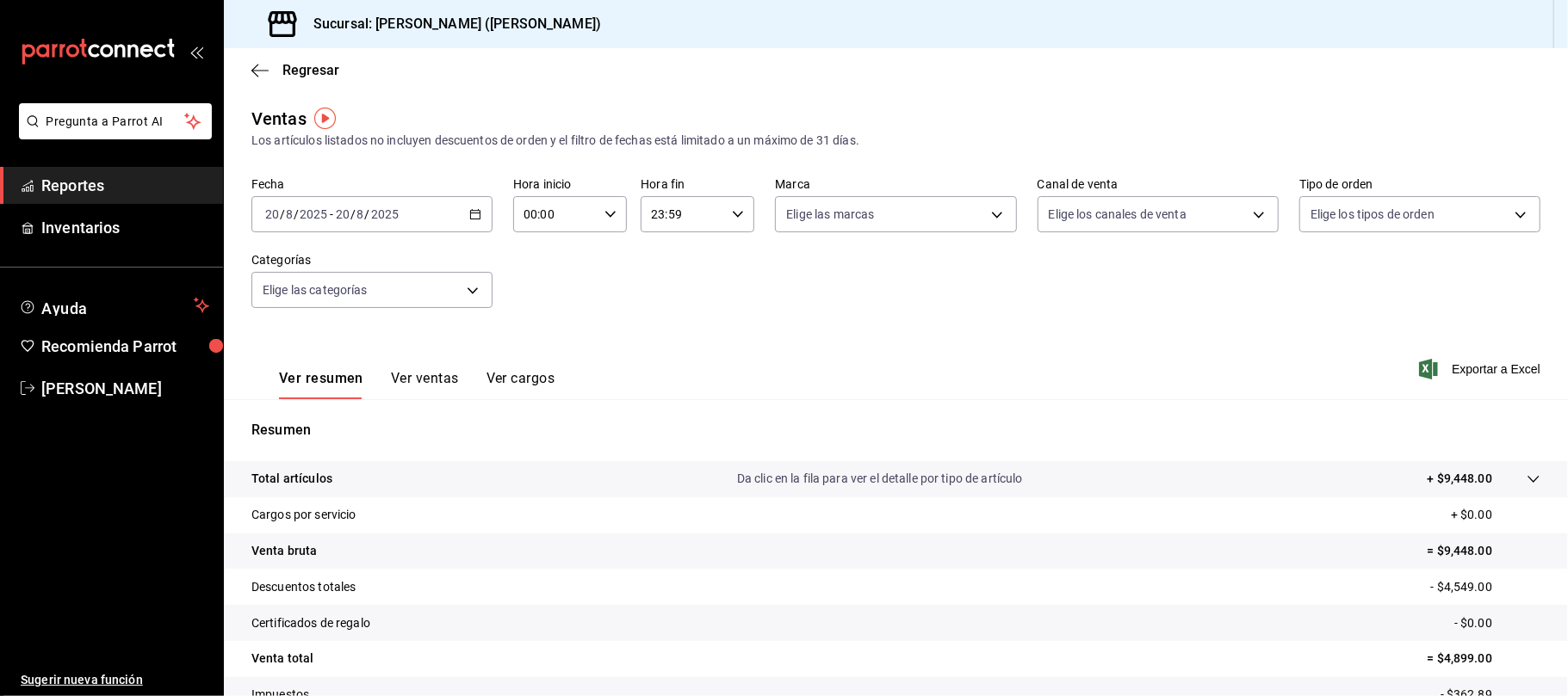
click at [759, 644] on tr "Venta total = $4,899.00" at bounding box center [896, 659] width 1344 height 36
click at [301, 77] on span "Regresar" at bounding box center [310, 71] width 57 height 16
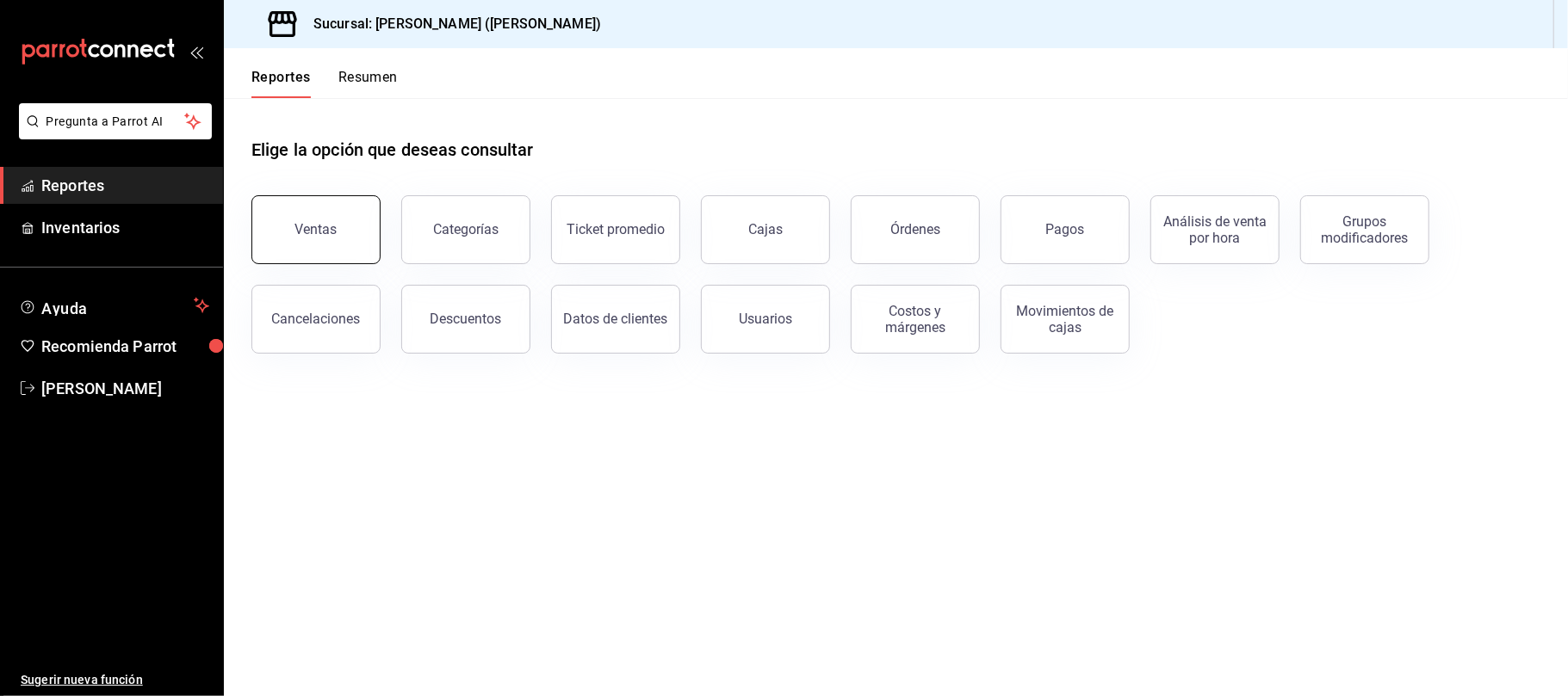
click at [316, 198] on button "Ventas" at bounding box center [316, 230] width 129 height 69
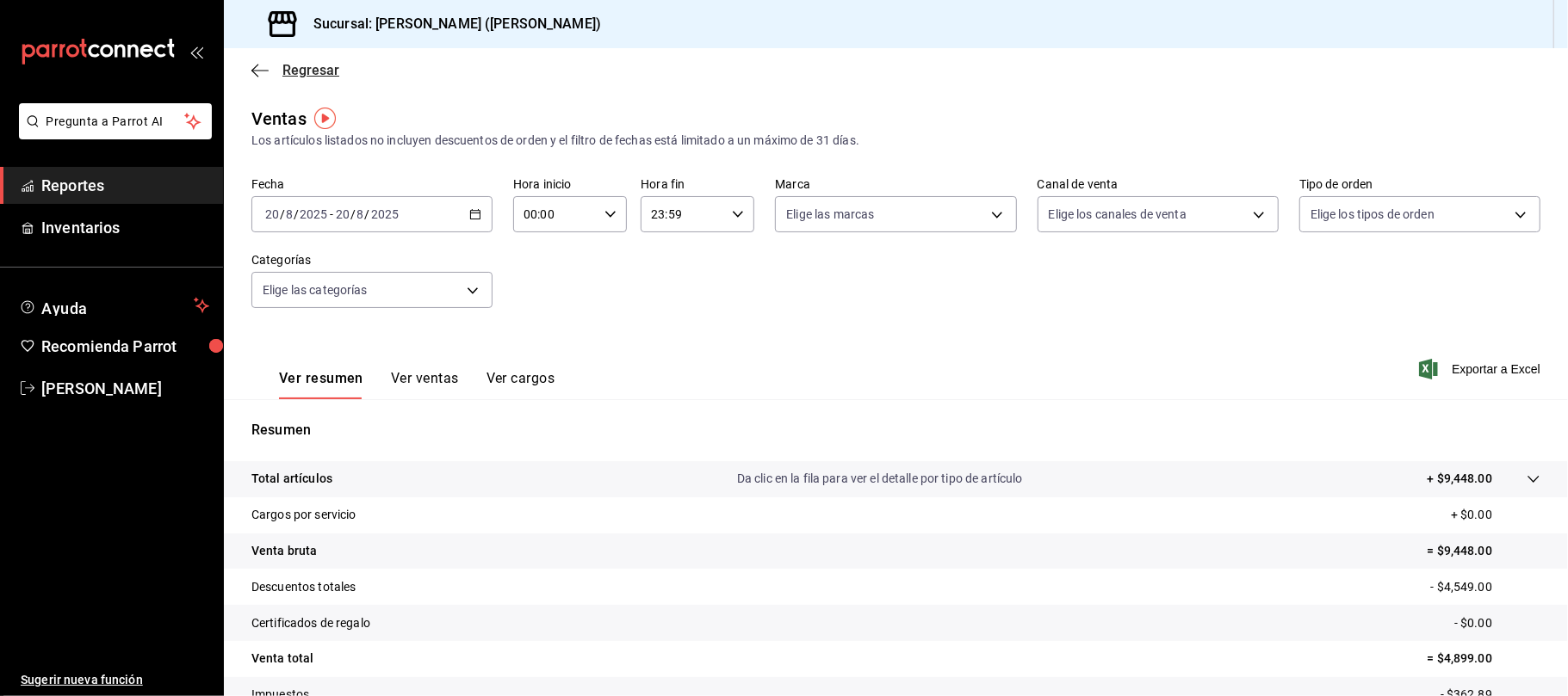
click at [297, 73] on span "Regresar" at bounding box center [310, 71] width 57 height 16
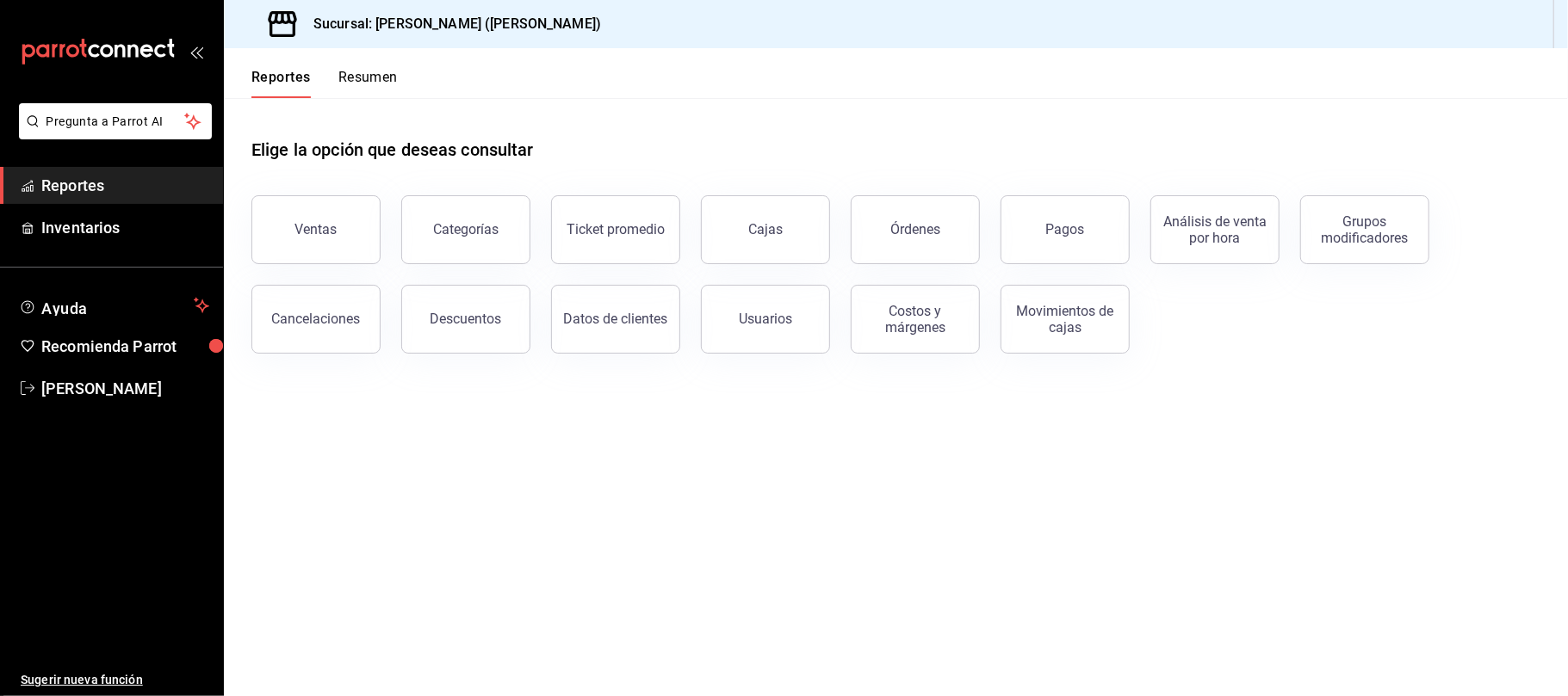
click at [449, 315] on div "Descuentos" at bounding box center [466, 319] width 71 height 16
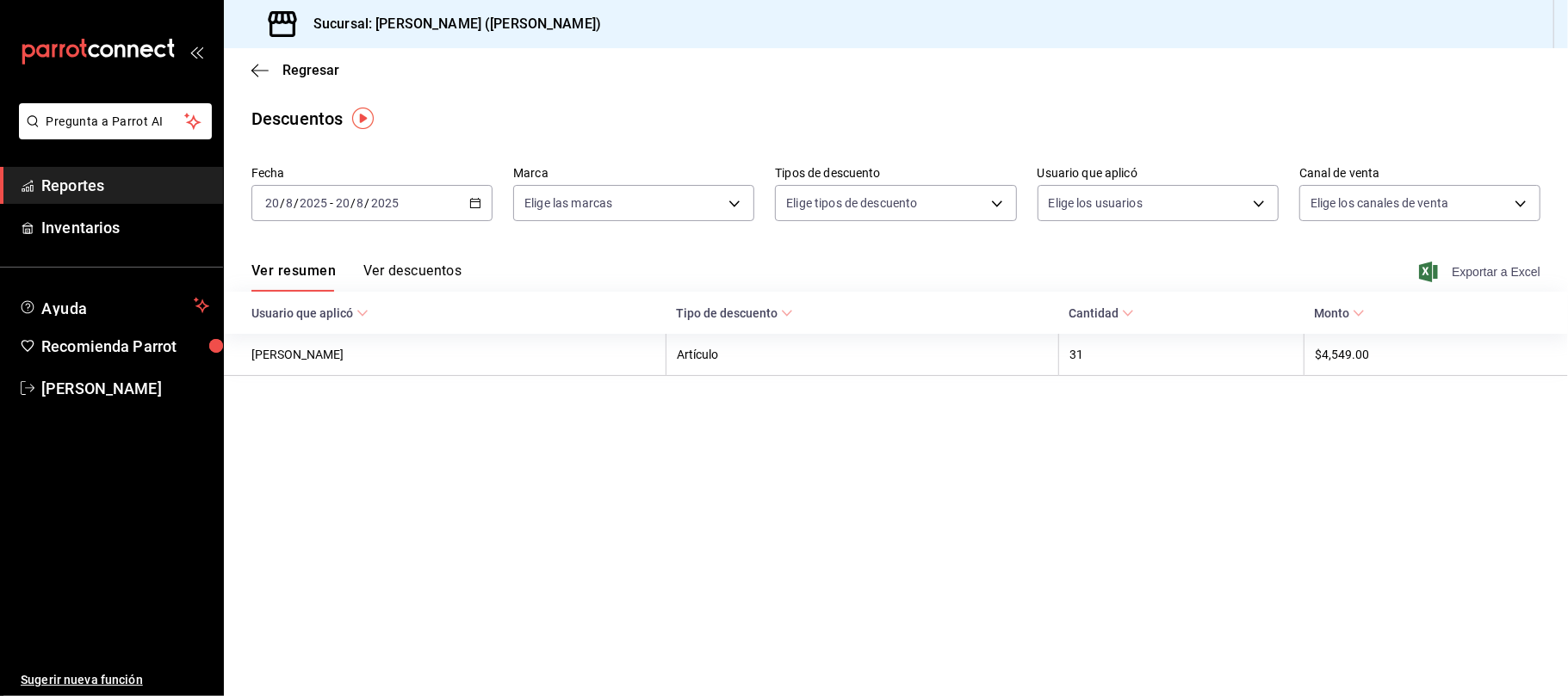
click at [1513, 277] on span "Exportar a Excel" at bounding box center [1481, 271] width 118 height 21
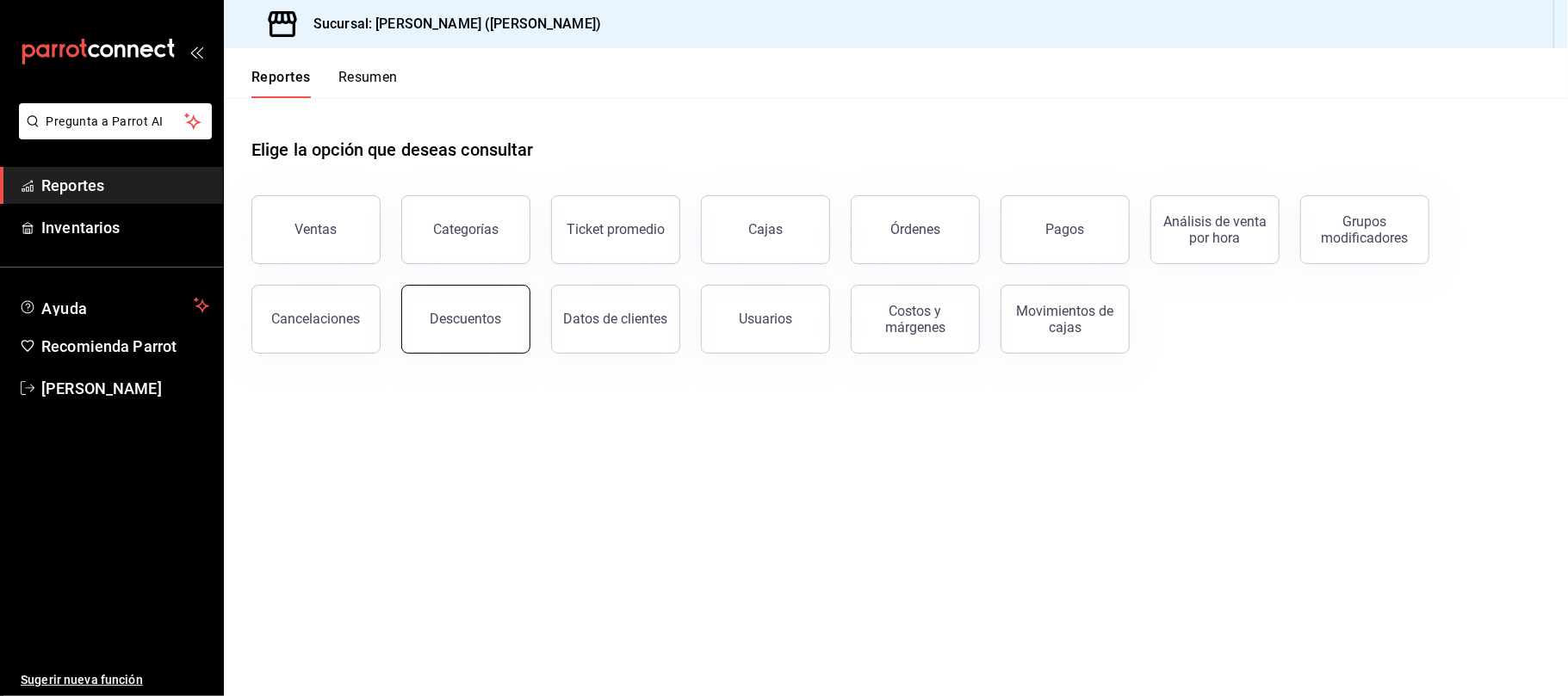
click at [458, 307] on button "Descuentos" at bounding box center [466, 319] width 129 height 69
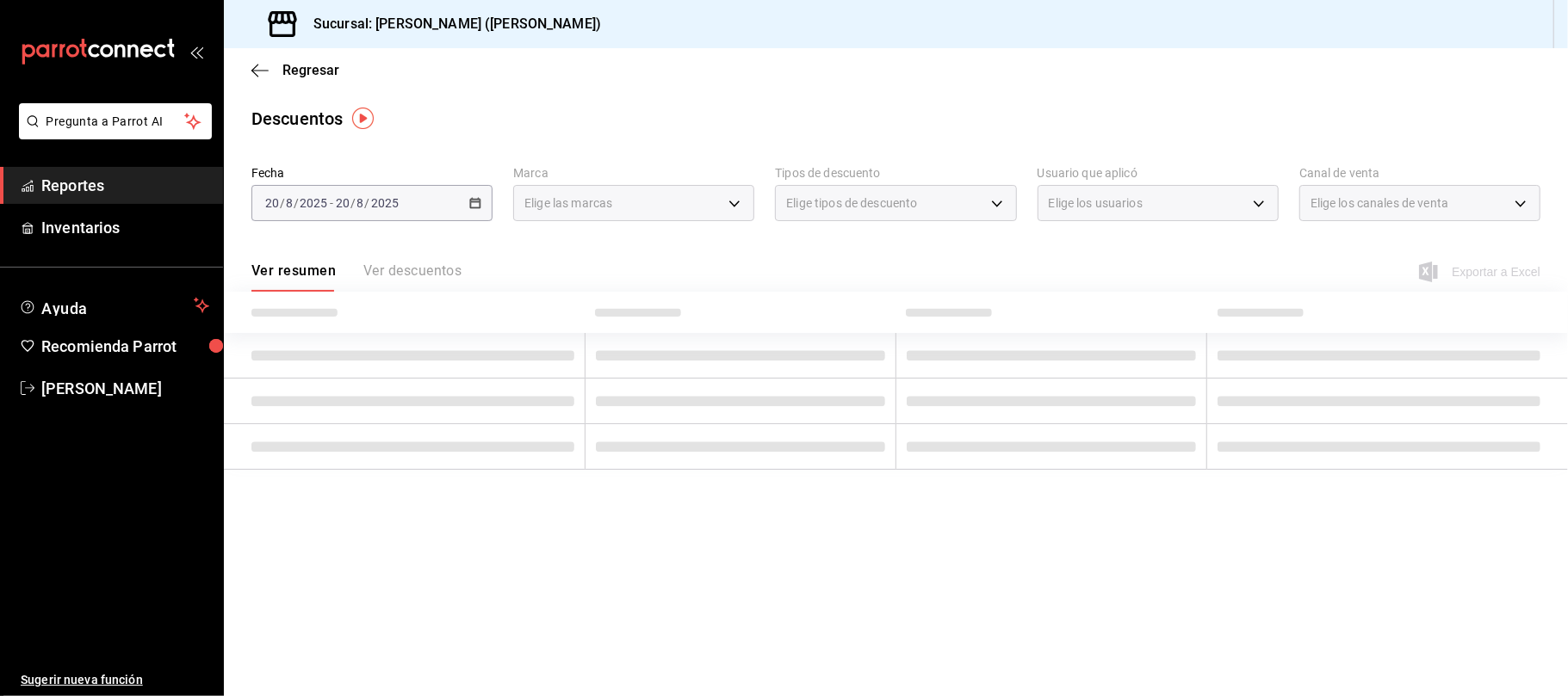
click at [1462, 273] on div "Exportar a Excel" at bounding box center [1481, 271] width 118 height 21
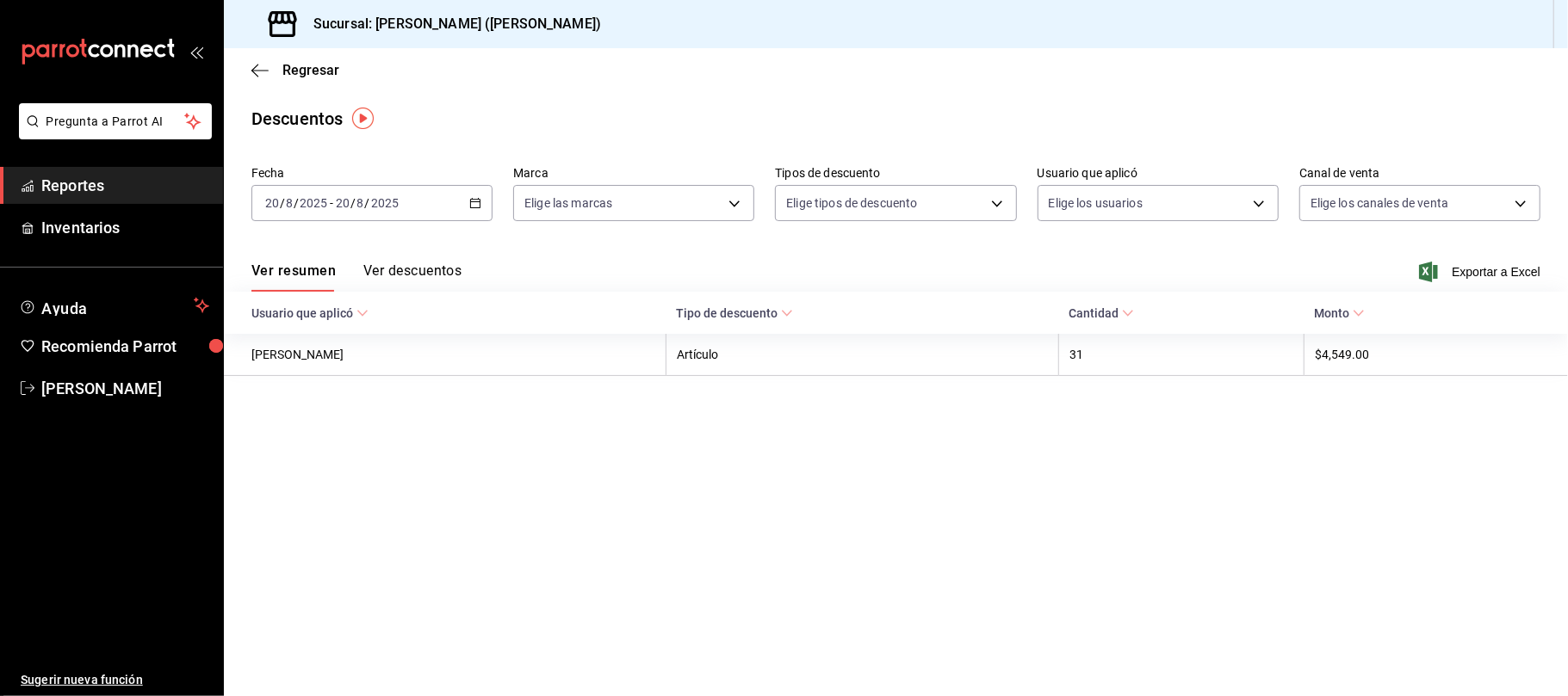
click at [1462, 273] on span "Exportar a Excel" at bounding box center [1481, 271] width 118 height 21
